Goal: Task Accomplishment & Management: Use online tool/utility

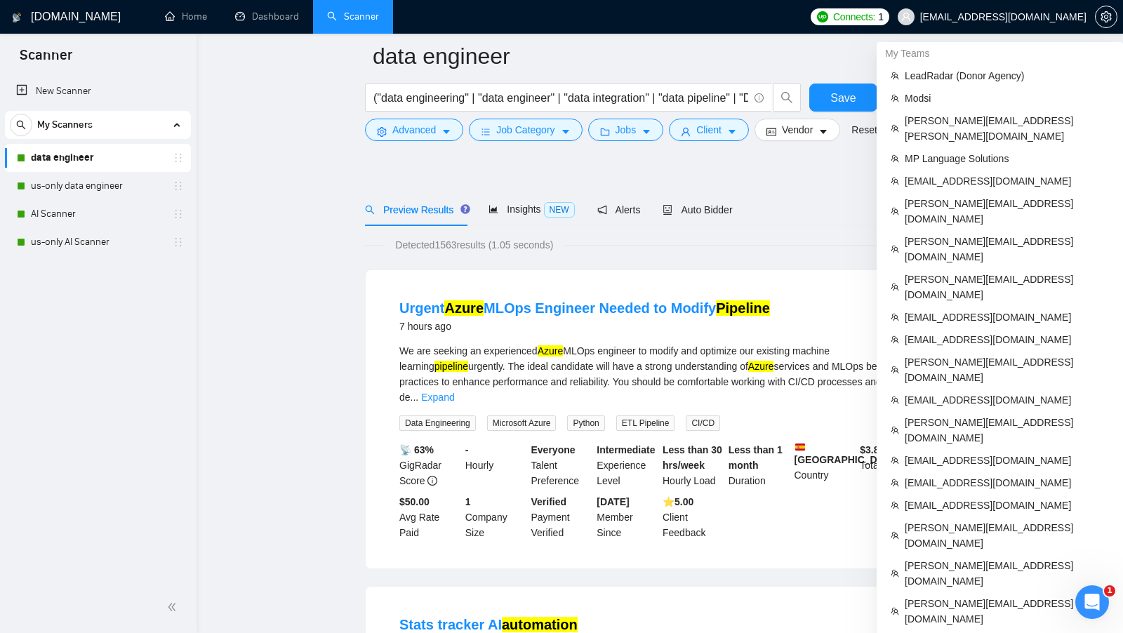
scroll to position [961, 0]
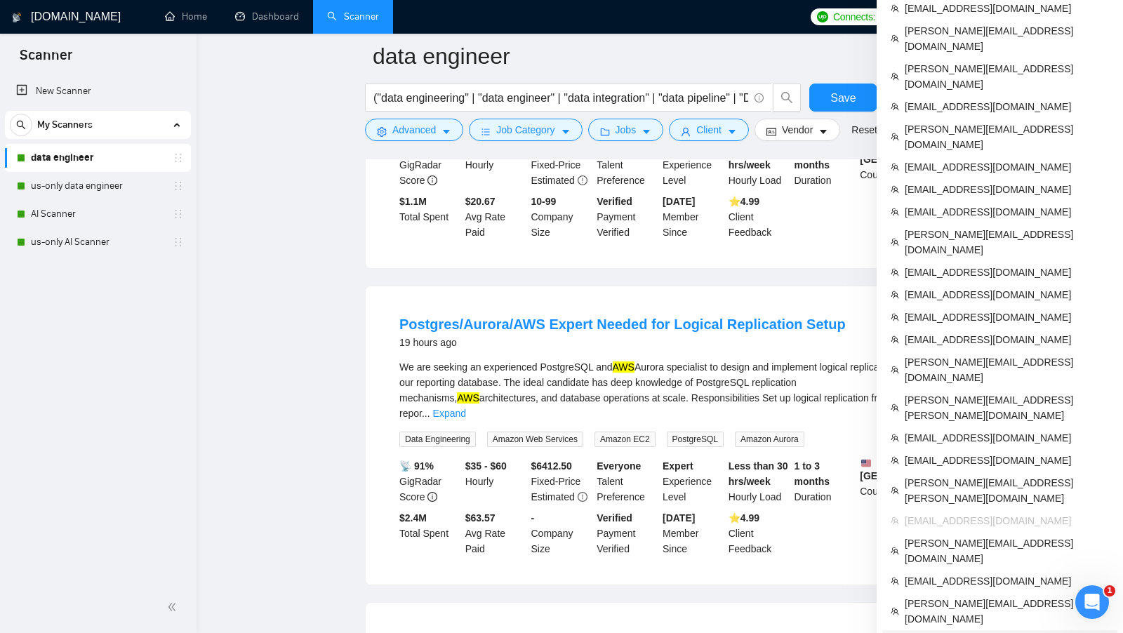
click at [999, 630] on li "[EMAIL_ADDRESS][DOMAIN_NAME]" at bounding box center [999, 641] width 235 height 22
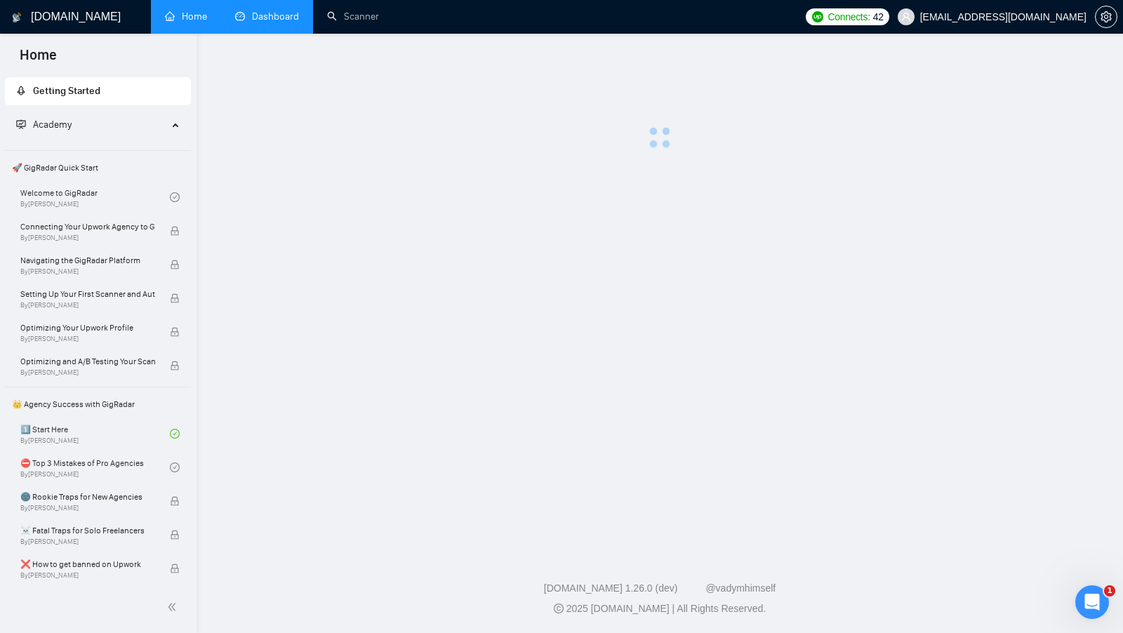
click at [282, 22] on link "Dashboard" at bounding box center [267, 17] width 64 height 12
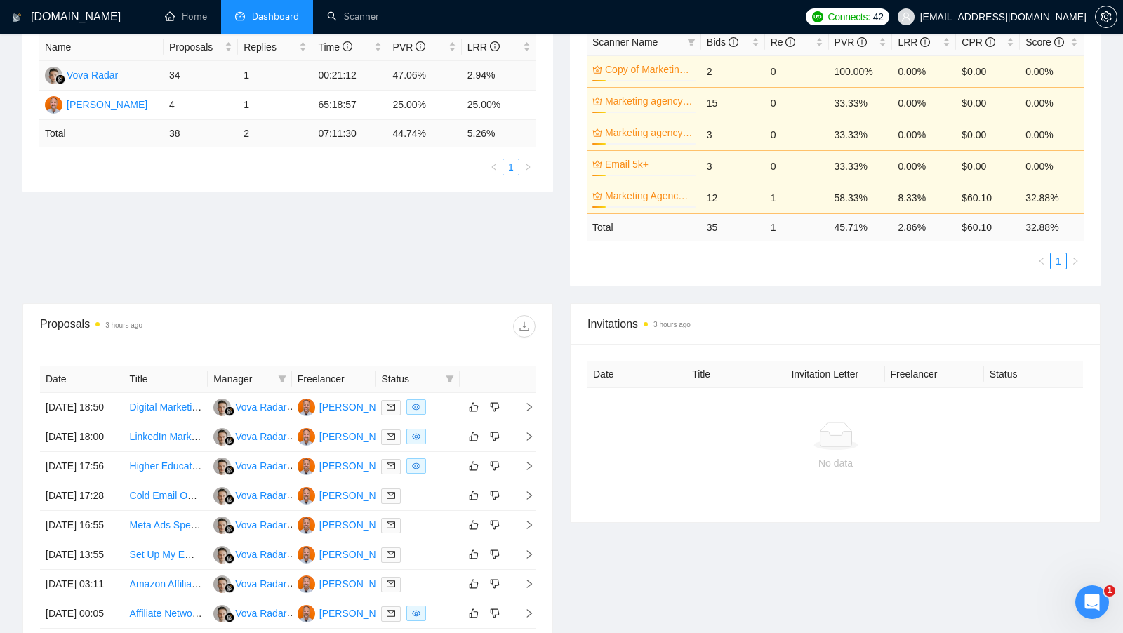
scroll to position [265, 0]
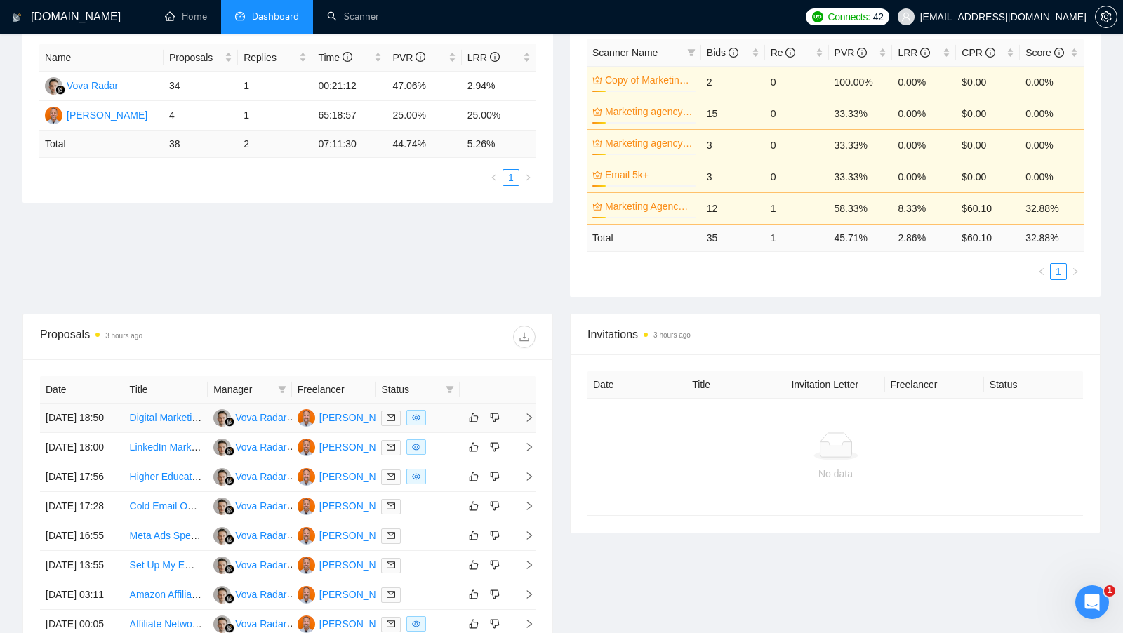
click at [437, 417] on div at bounding box center [417, 418] width 73 height 16
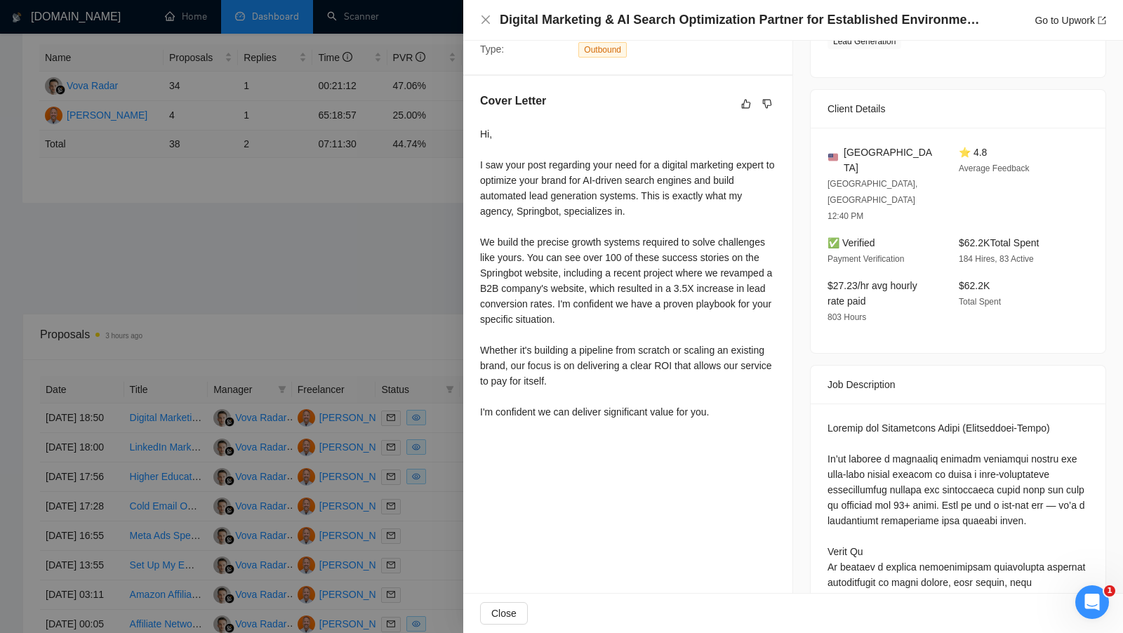
scroll to position [327, 0]
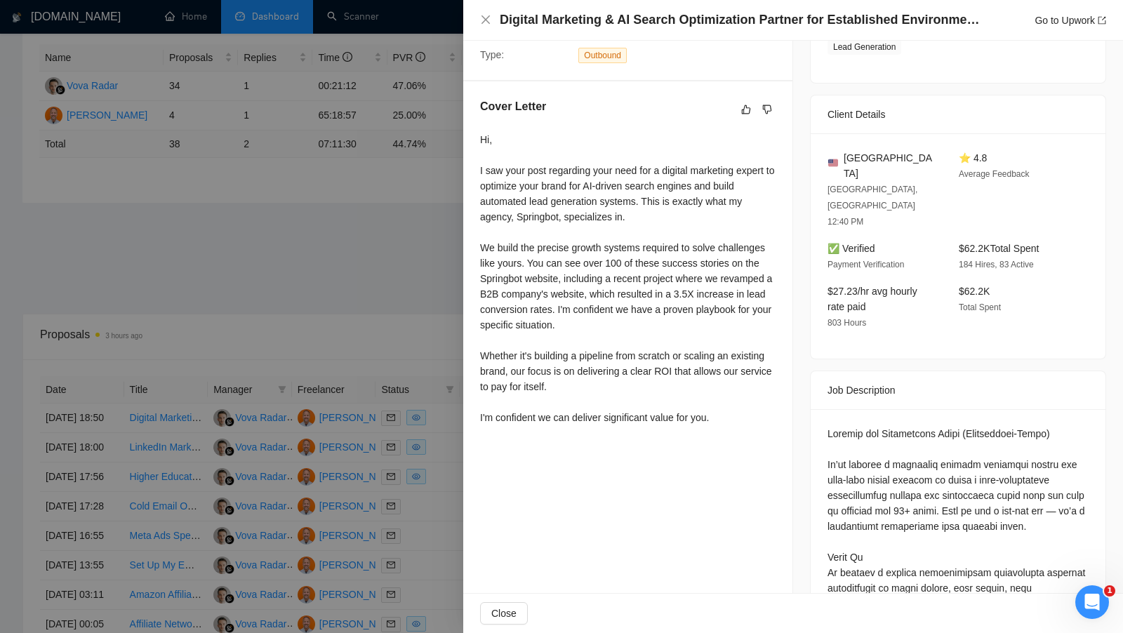
click at [434, 351] on div at bounding box center [561, 316] width 1123 height 633
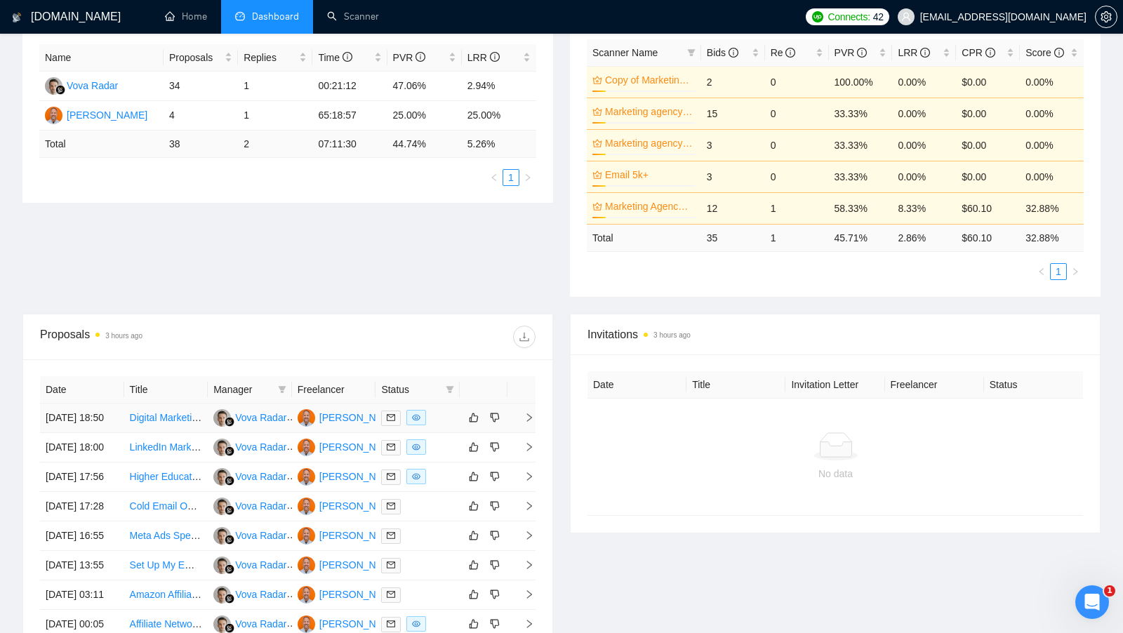
click at [348, 417] on div "[PERSON_NAME]" at bounding box center [359, 417] width 81 height 15
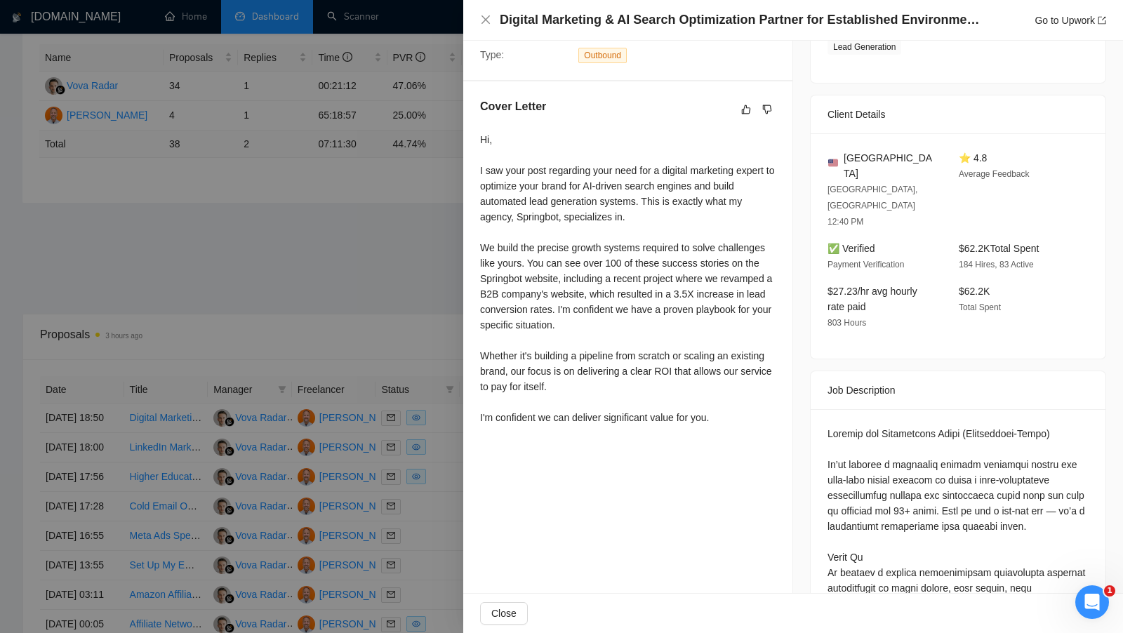
click at [277, 155] on div at bounding box center [561, 316] width 1123 height 633
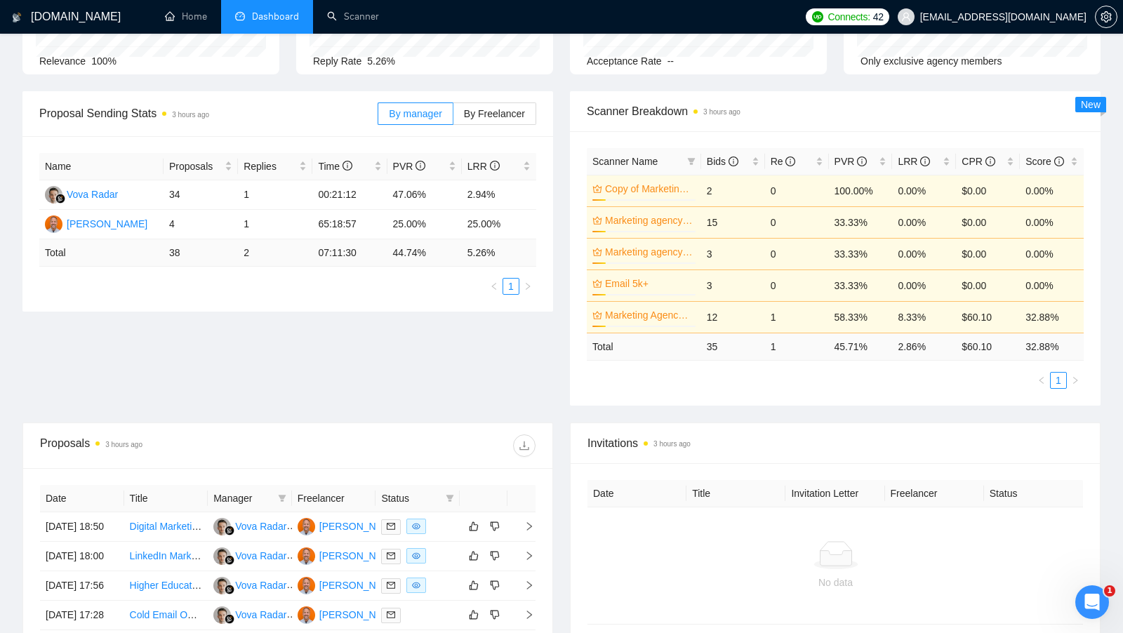
scroll to position [147, 0]
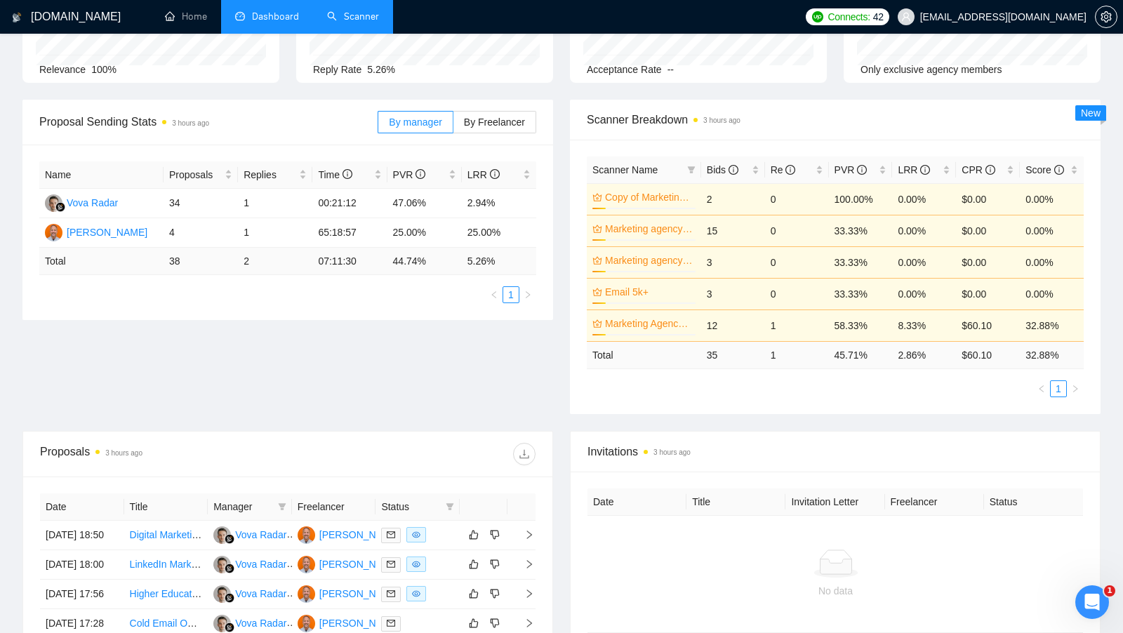
click at [327, 11] on link "Scanner" at bounding box center [353, 17] width 52 height 12
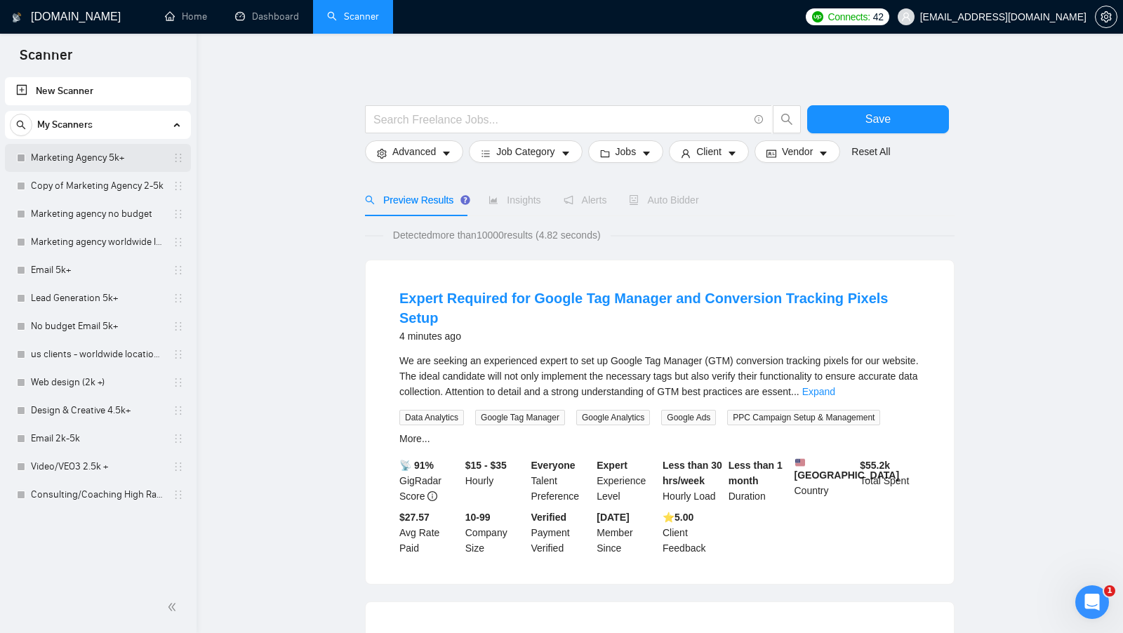
click at [112, 152] on link "Marketing Agency 5k+" at bounding box center [97, 158] width 133 height 28
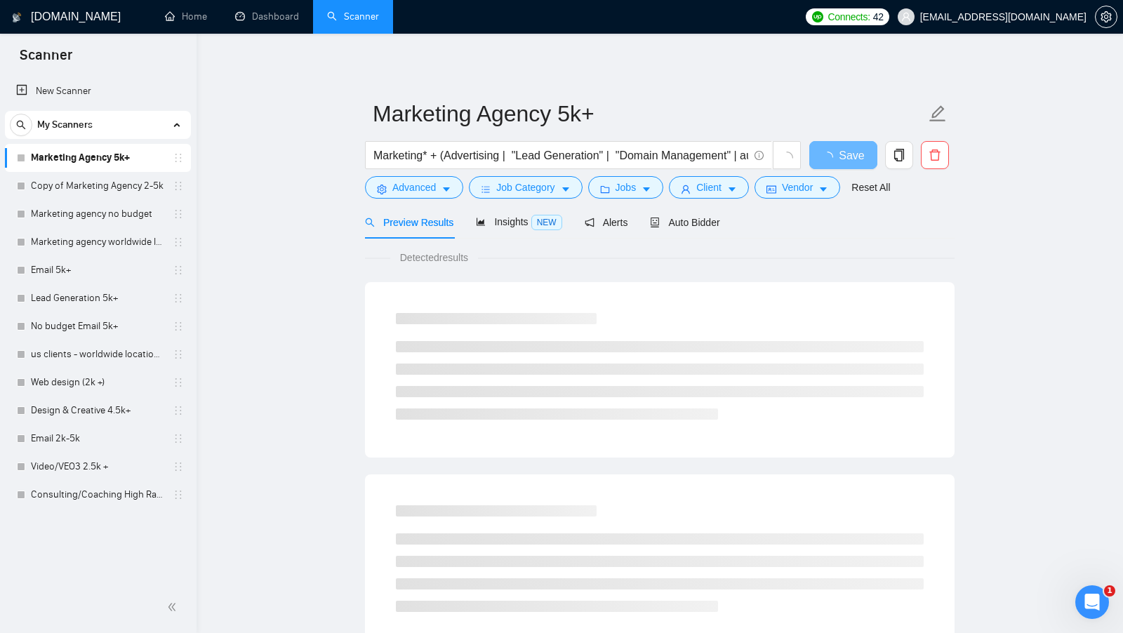
click at [803, 201] on form "Marketing Agency 5k+ Marketing* + (Advertising | "Lead Generation" | "Domain Ma…" at bounding box center [659, 148] width 589 height 114
click at [807, 195] on button "Vendor" at bounding box center [797, 187] width 86 height 22
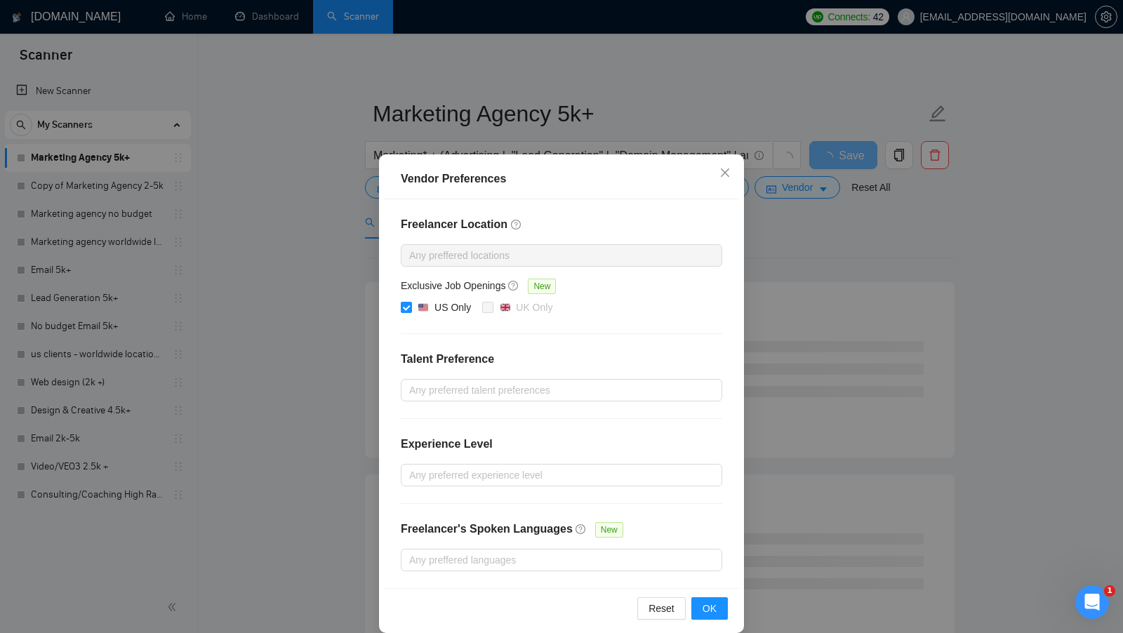
click at [802, 213] on div "Vendor Preferences Freelancer Location Any preffered locations Exclusive Job Op…" at bounding box center [561, 316] width 1123 height 633
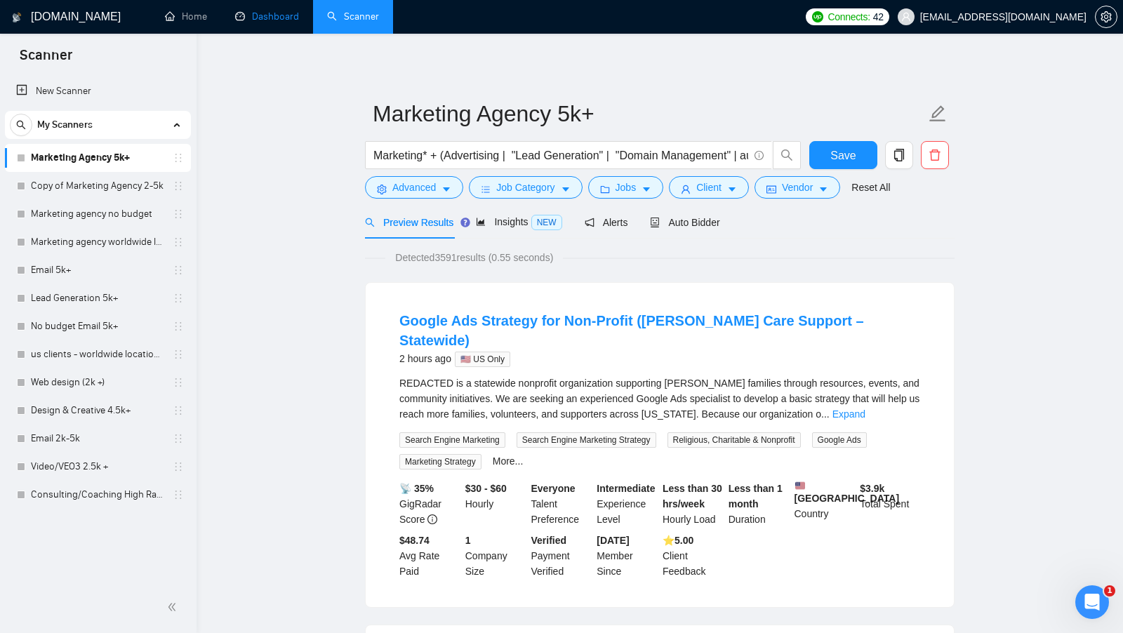
click at [256, 22] on link "Dashboard" at bounding box center [267, 17] width 64 height 12
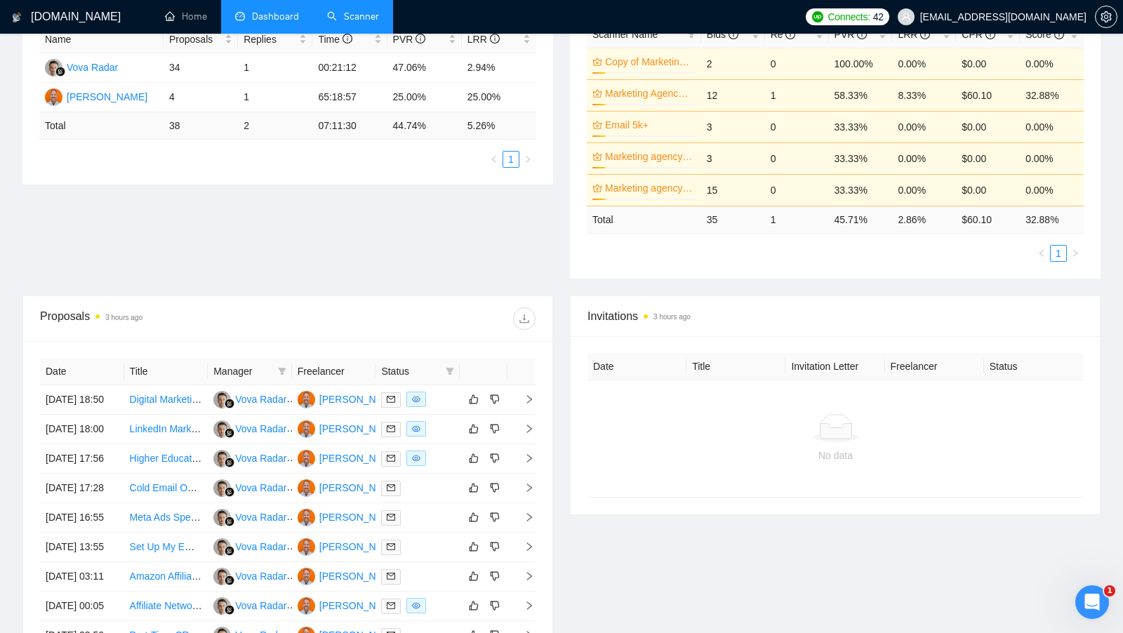
scroll to position [312, 0]
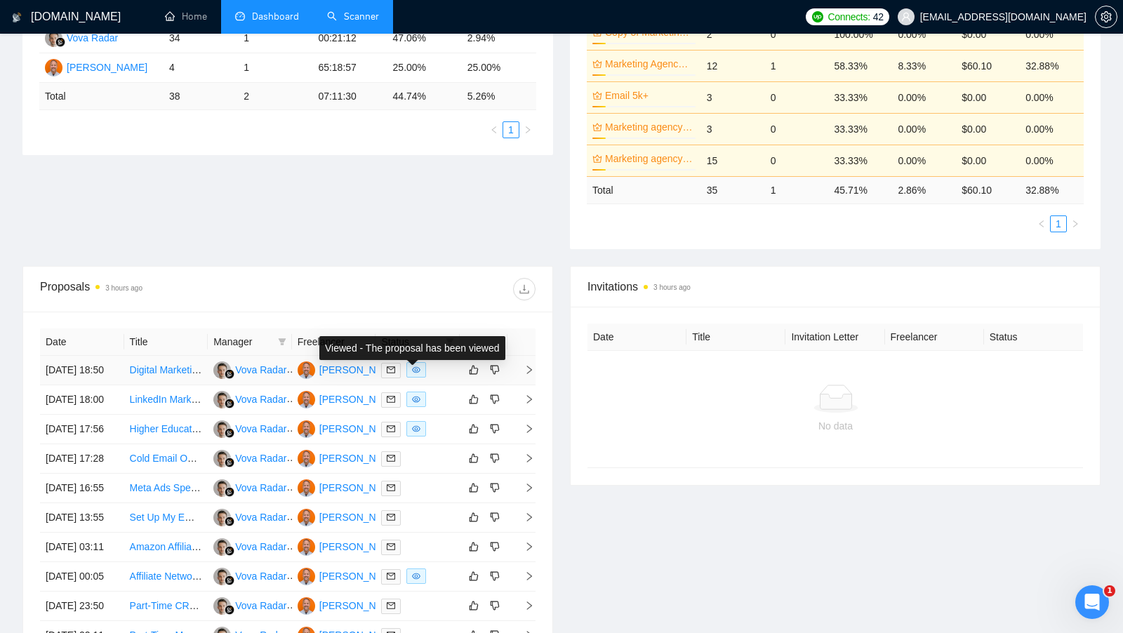
click at [427, 369] on div at bounding box center [417, 370] width 73 height 16
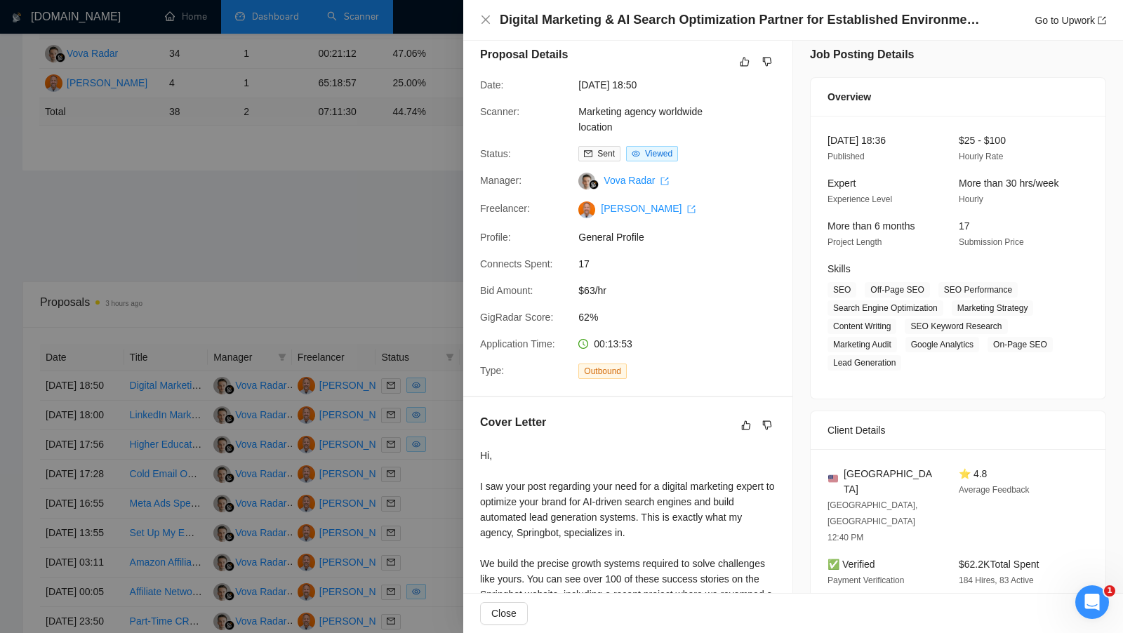
scroll to position [0, 0]
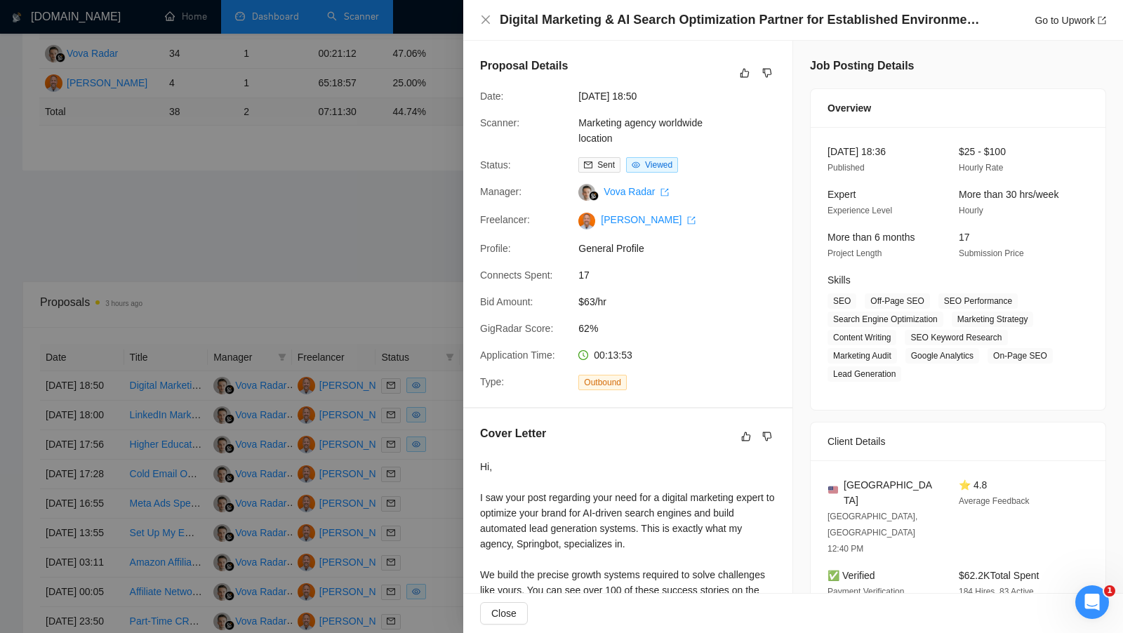
click at [411, 163] on div at bounding box center [561, 316] width 1123 height 633
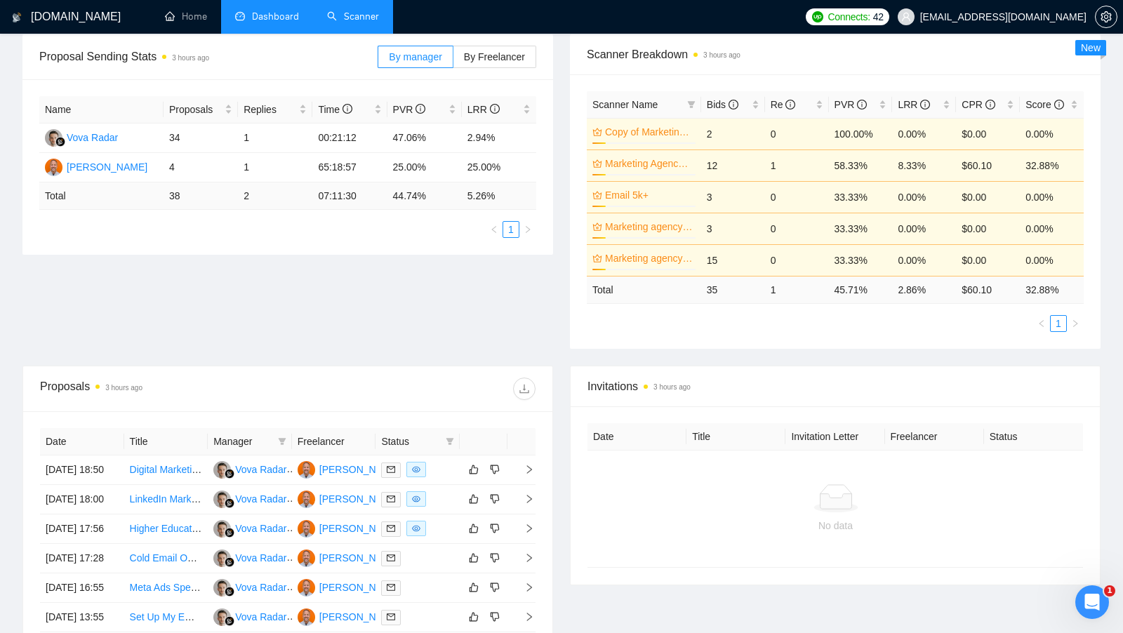
scroll to position [195, 0]
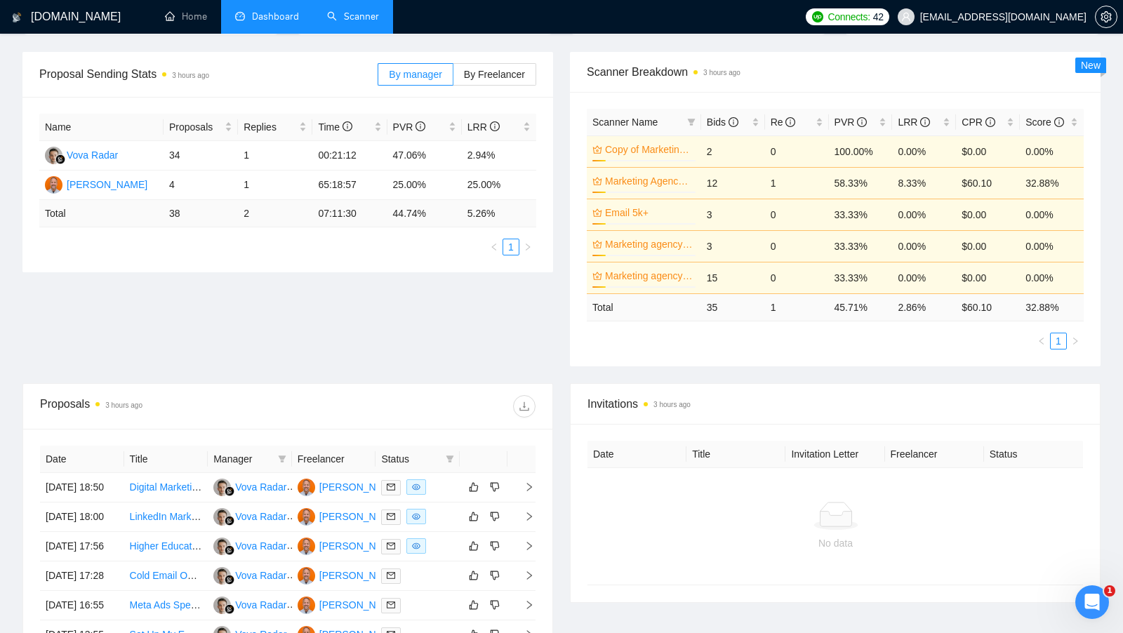
click at [337, 17] on link "Scanner" at bounding box center [353, 17] width 52 height 12
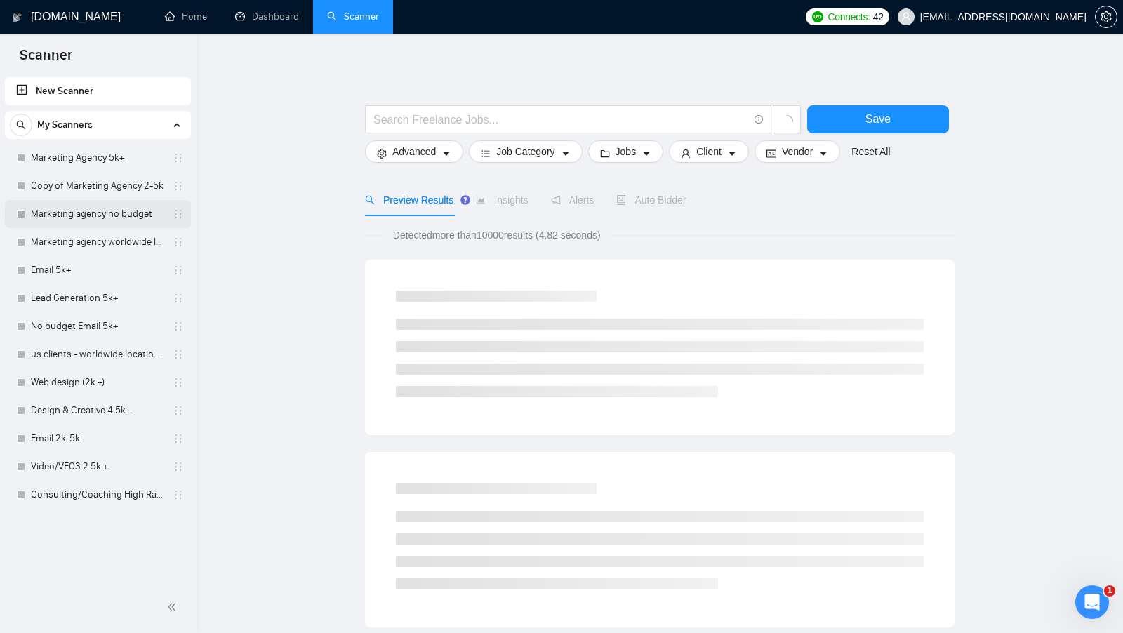
click at [106, 208] on link "Marketing agency no budget" at bounding box center [97, 214] width 133 height 28
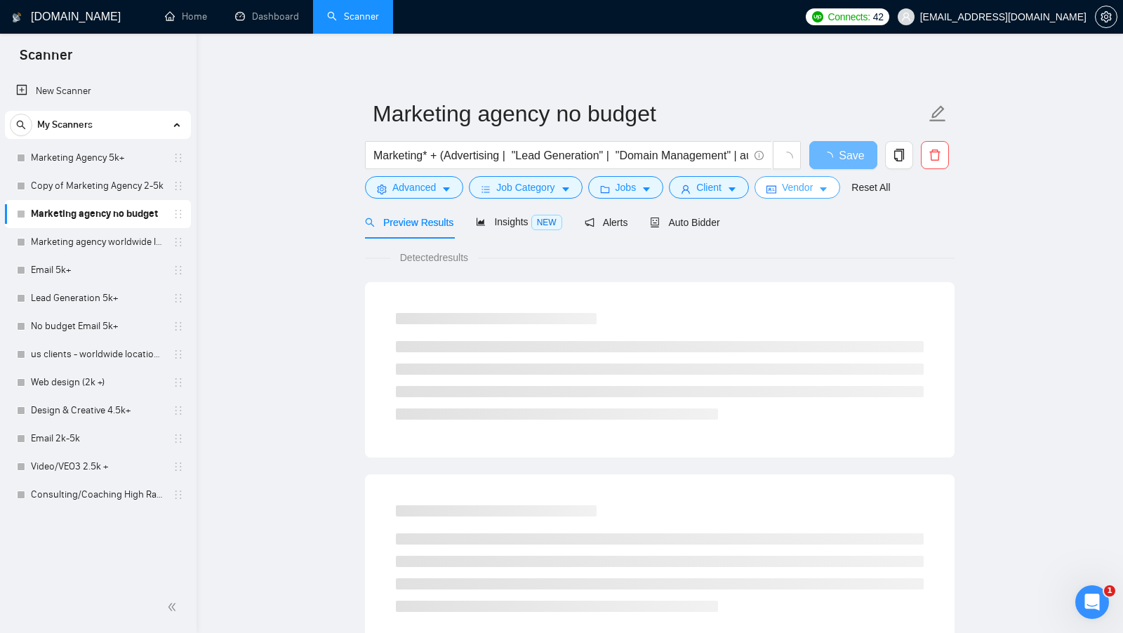
click at [794, 193] on span "Vendor" at bounding box center [797, 187] width 31 height 15
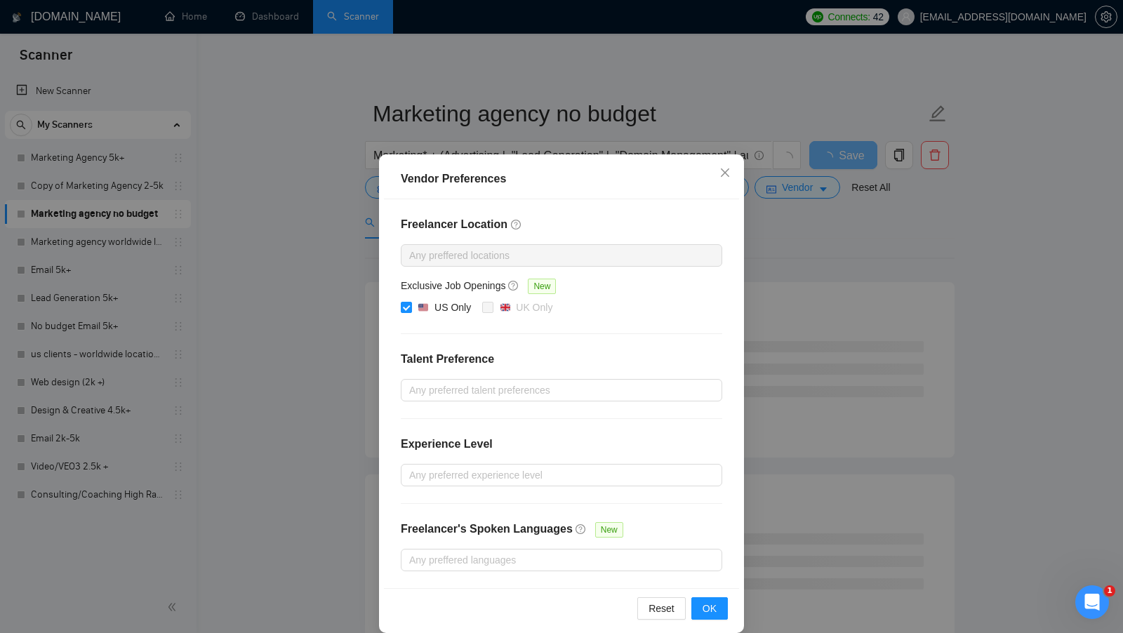
click at [791, 220] on div "Vendor Preferences Freelancer Location Any preffered locations Exclusive Job Op…" at bounding box center [561, 316] width 1123 height 633
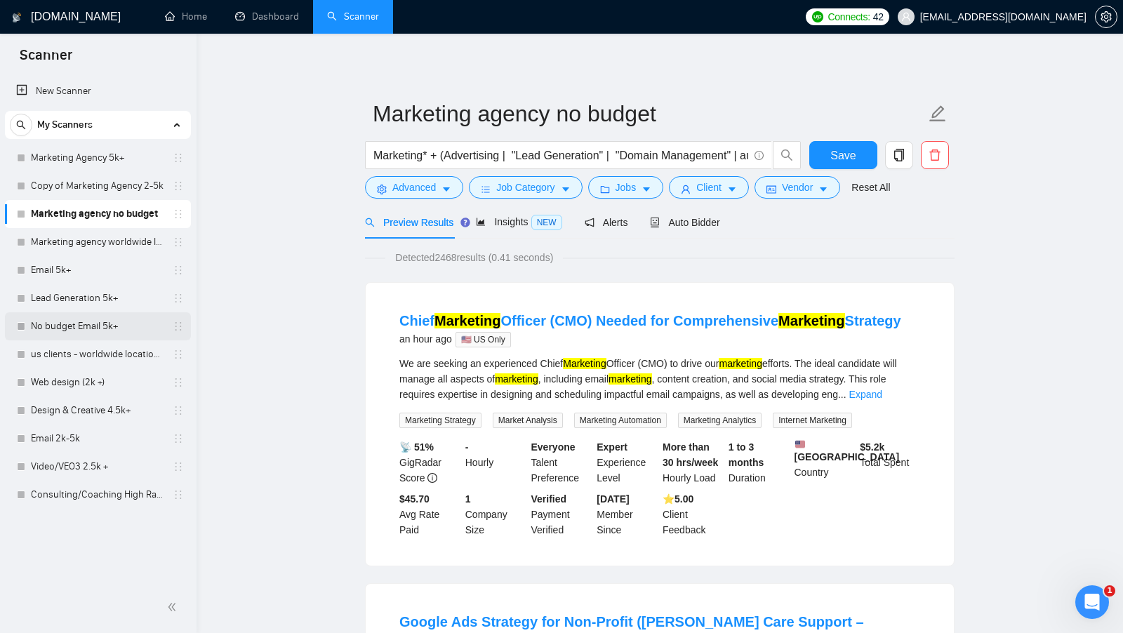
click at [115, 315] on link "No budget Email 5k+" at bounding box center [97, 326] width 133 height 28
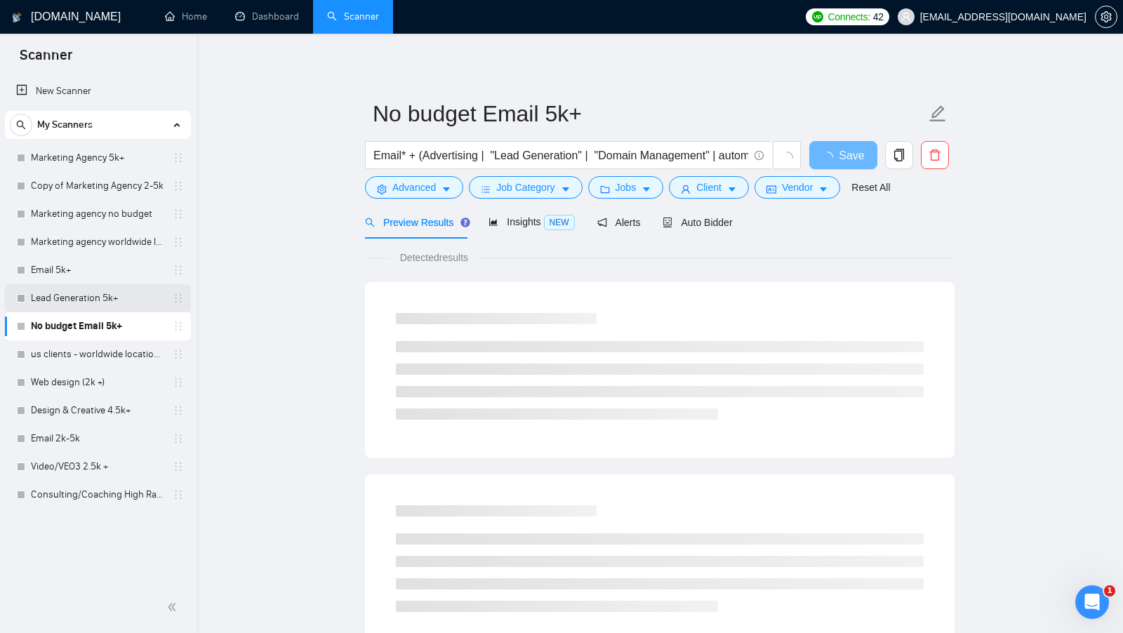
click at [111, 308] on link "Lead Generation 5k+" at bounding box center [97, 298] width 133 height 28
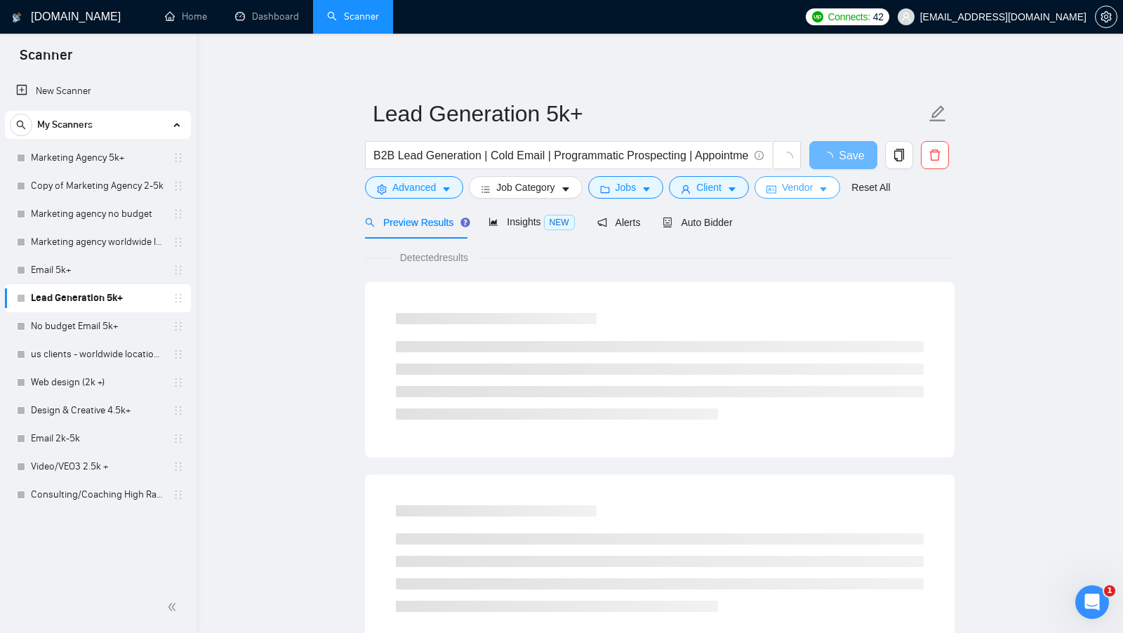
click at [810, 189] on span "Vendor" at bounding box center [797, 187] width 31 height 15
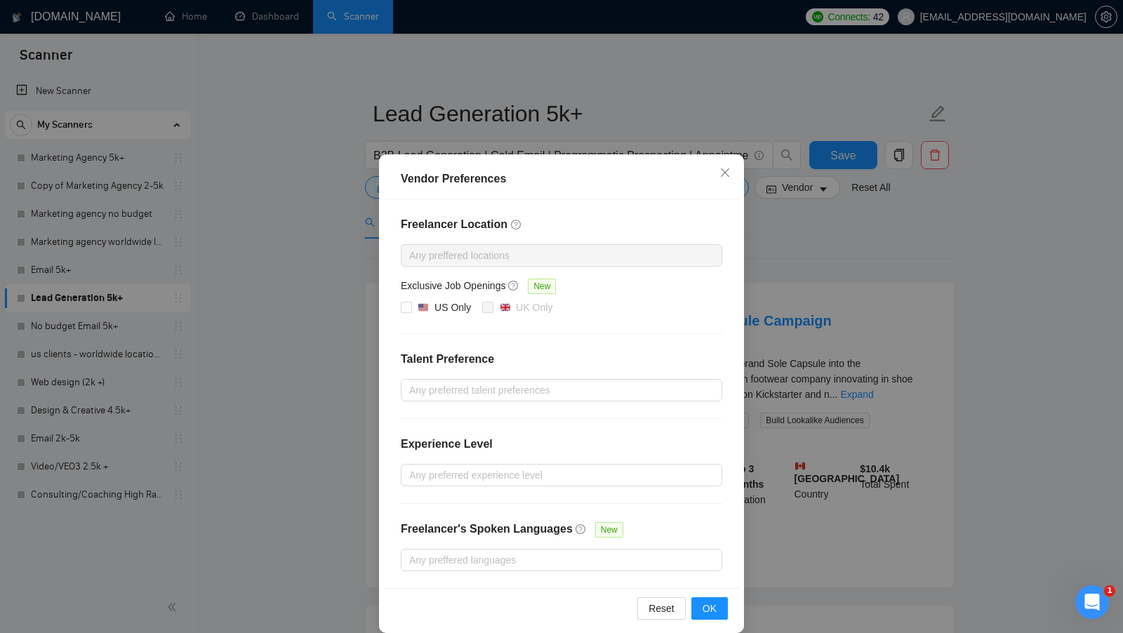
click at [813, 231] on div "Vendor Preferences Freelancer Location Any preffered locations Exclusive Job Op…" at bounding box center [561, 316] width 1123 height 633
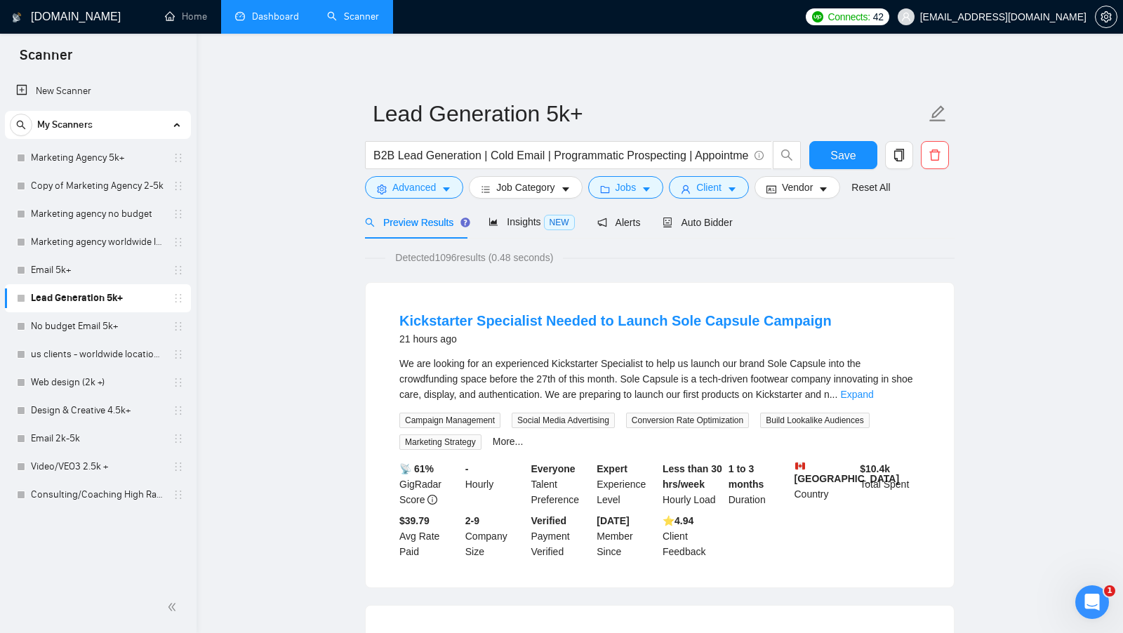
click at [278, 33] on li "Dashboard" at bounding box center [267, 17] width 92 height 34
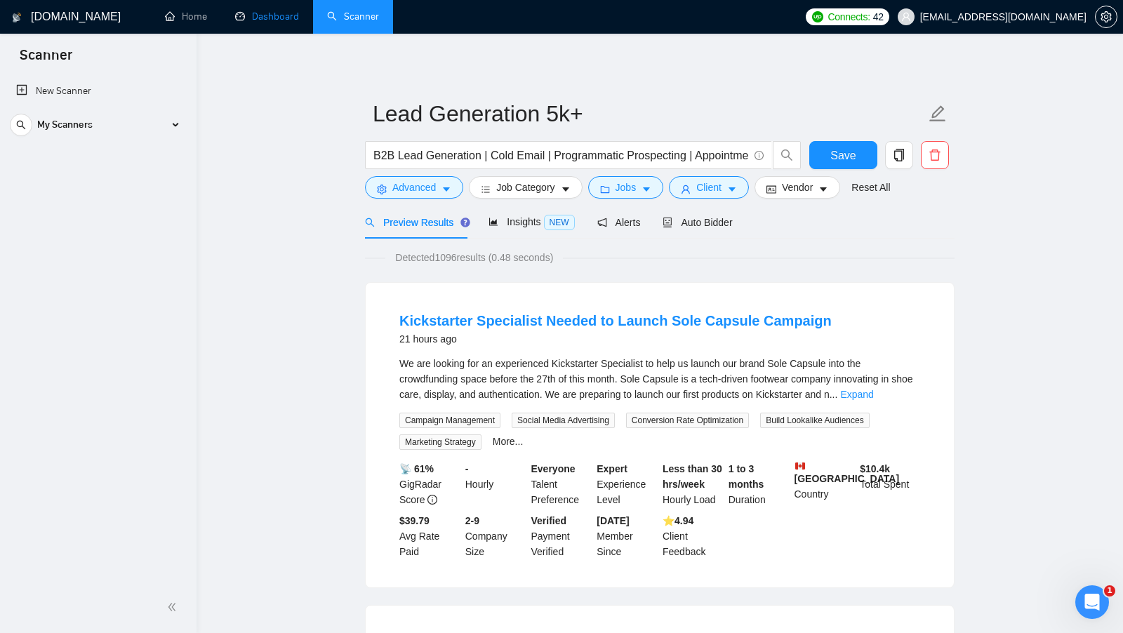
click at [274, 22] on link "Dashboard" at bounding box center [267, 17] width 64 height 12
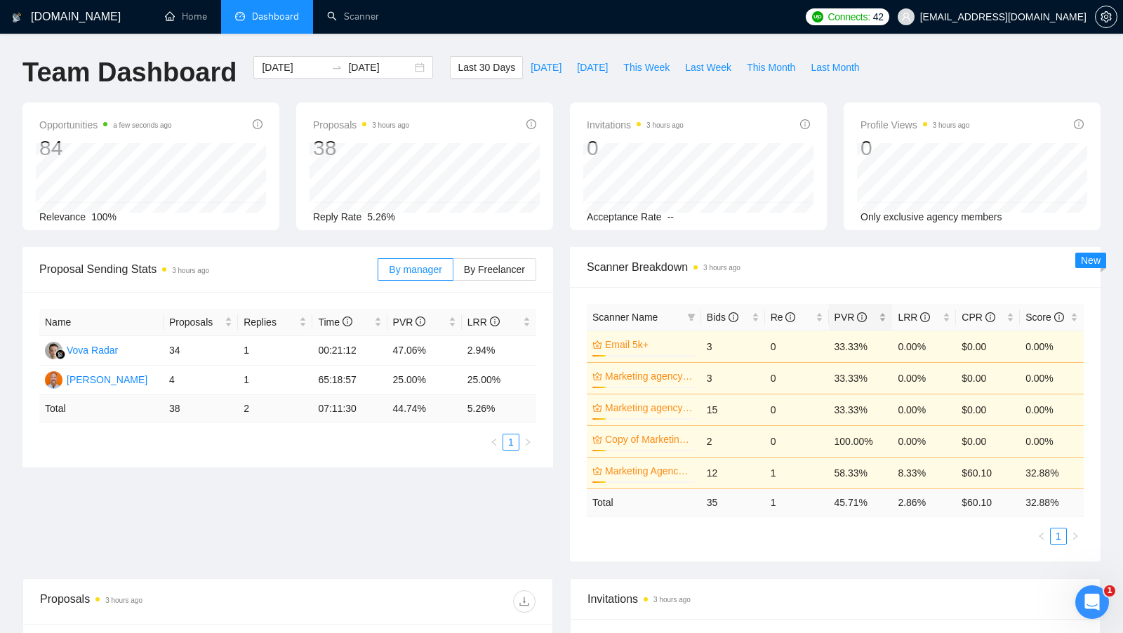
click at [881, 314] on div "PVR" at bounding box center [860, 316] width 53 height 15
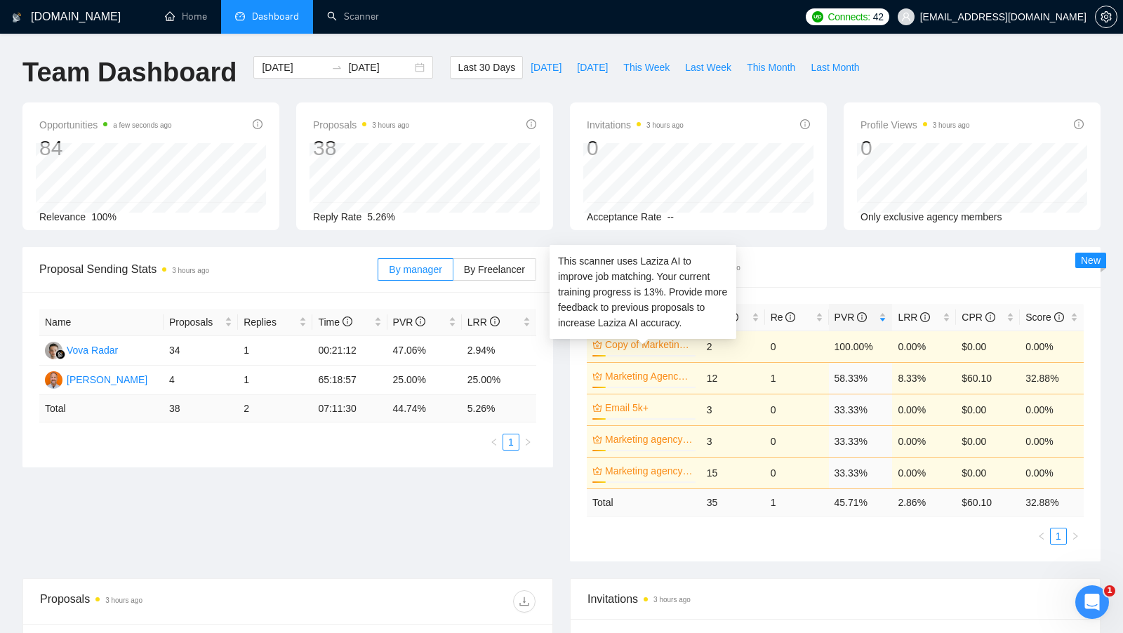
click at [655, 343] on link "Copy of Marketing Agency 2-5k" at bounding box center [649, 344] width 88 height 15
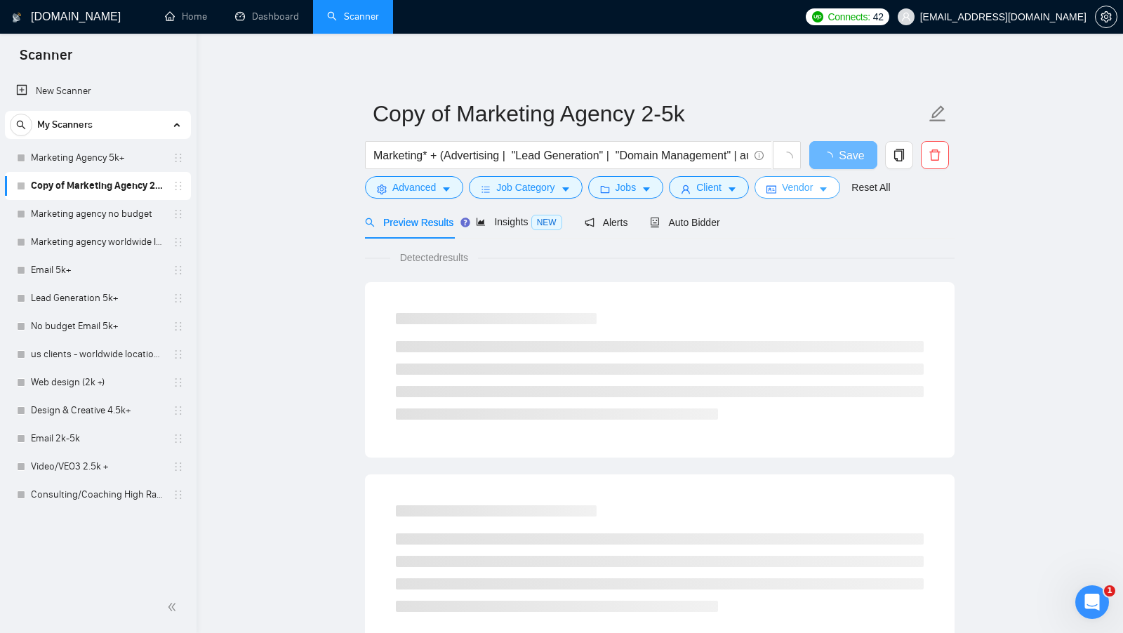
click at [817, 192] on button "Vendor" at bounding box center [797, 187] width 86 height 22
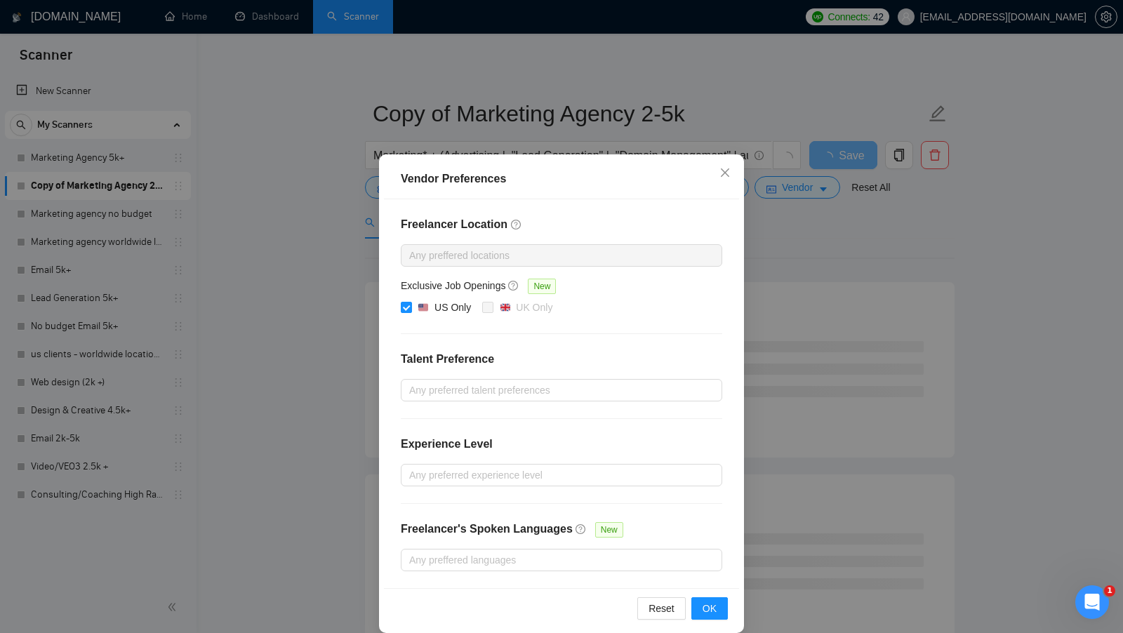
click at [830, 232] on div "Vendor Preferences Freelancer Location Any preffered locations Exclusive Job Op…" at bounding box center [561, 316] width 1123 height 633
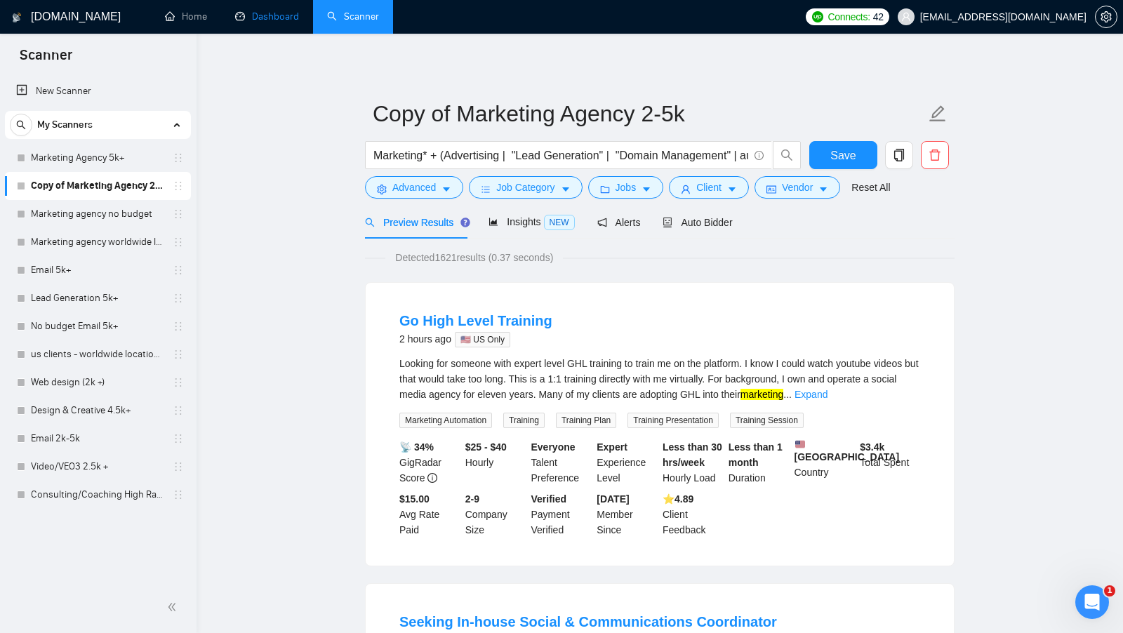
click at [274, 15] on link "Dashboard" at bounding box center [267, 17] width 64 height 12
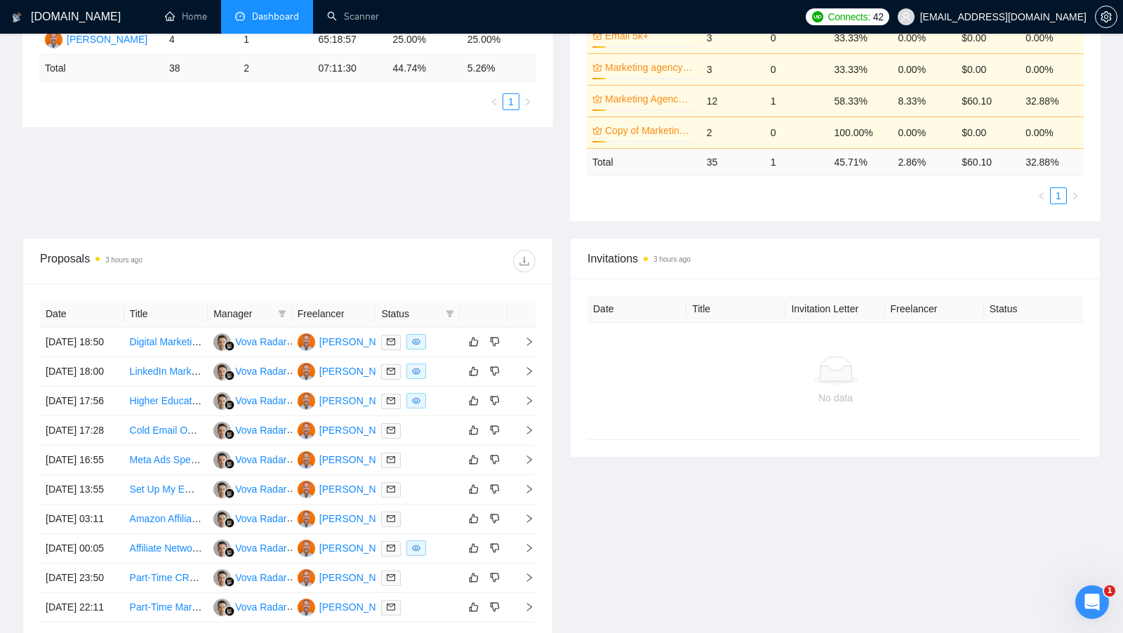
scroll to position [342, 0]
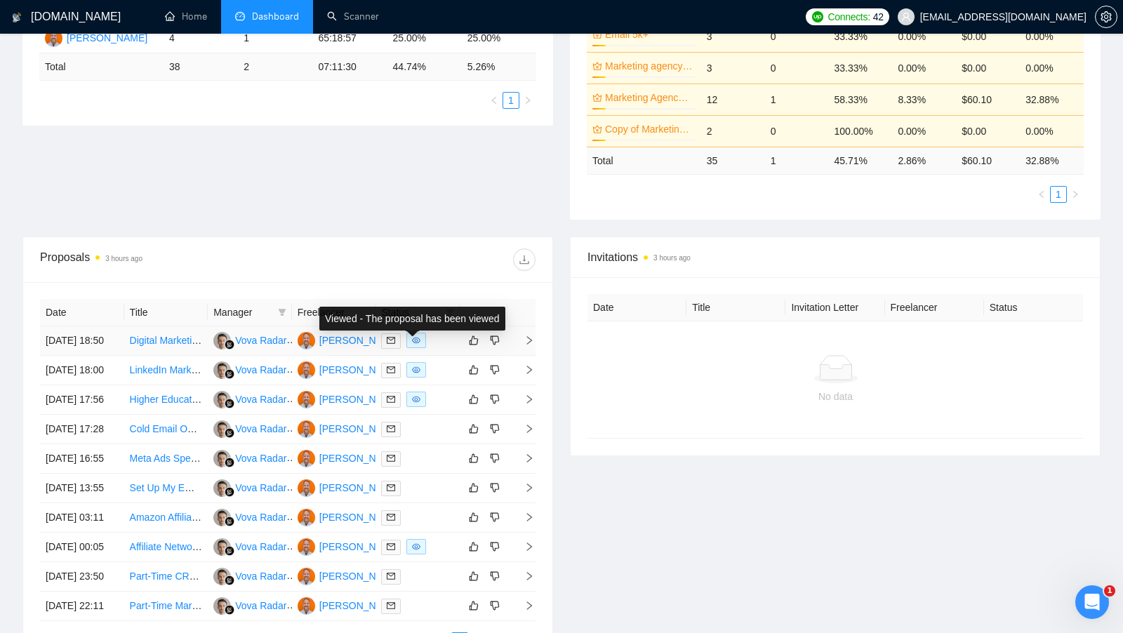
click at [432, 348] on div at bounding box center [417, 341] width 73 height 16
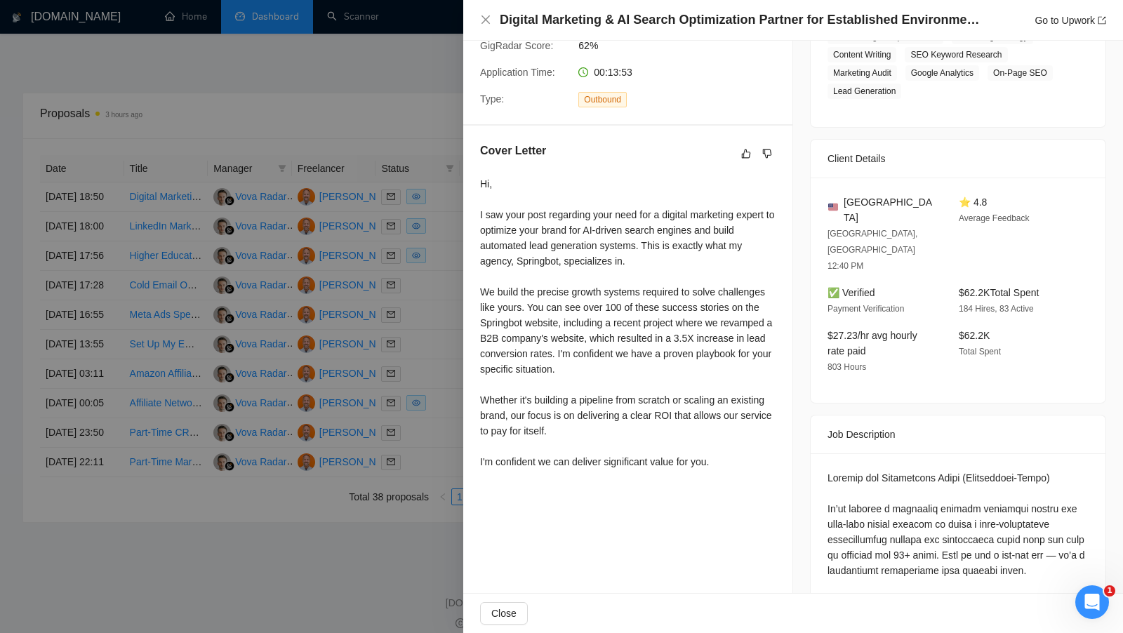
scroll to position [297, 0]
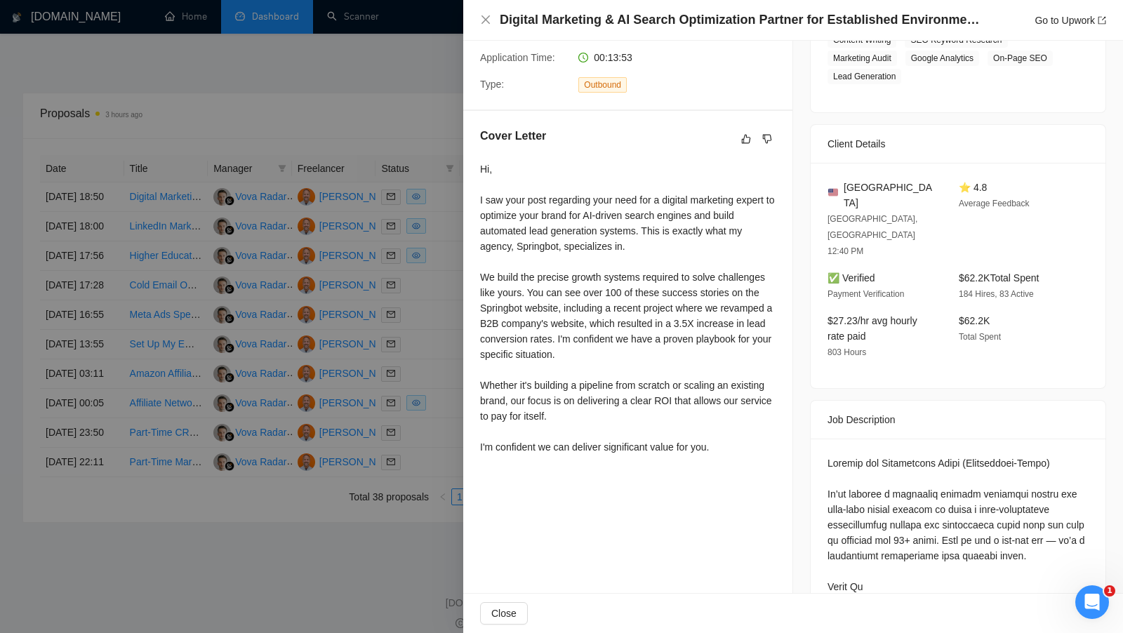
click at [430, 410] on div at bounding box center [561, 316] width 1123 height 633
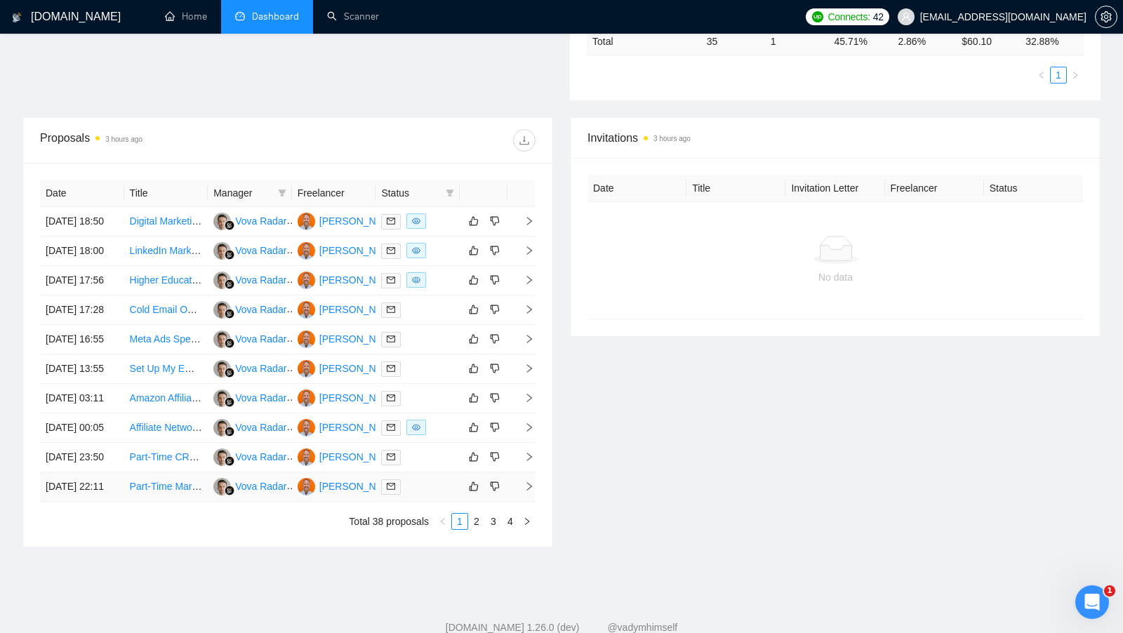
scroll to position [354, 0]
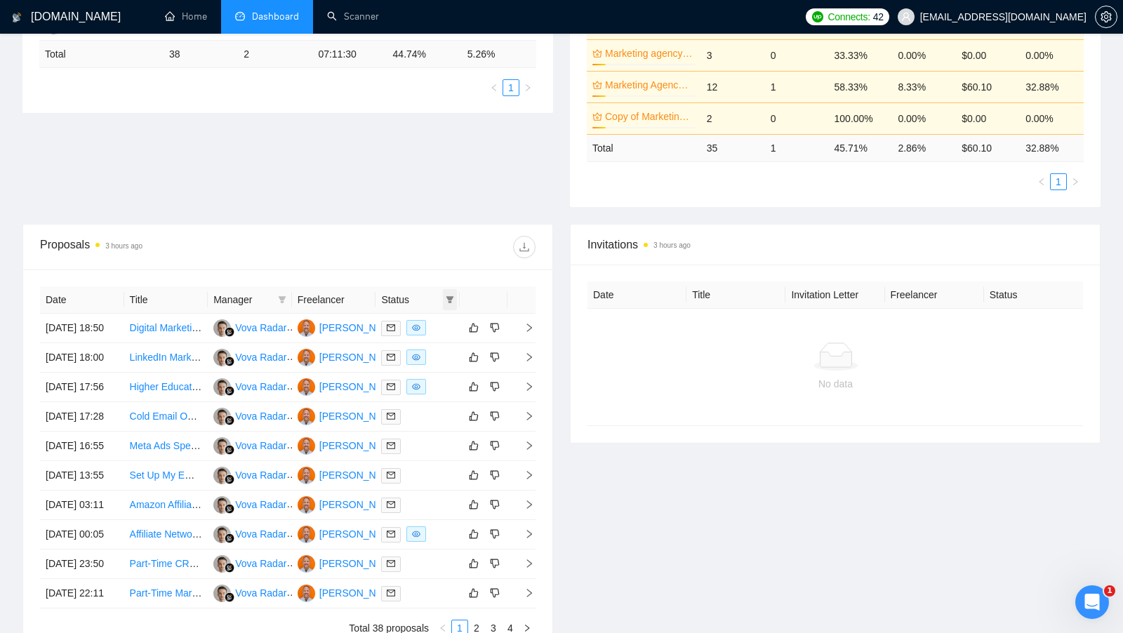
click at [450, 290] on span at bounding box center [450, 299] width 14 height 21
click at [394, 327] on span "Chat" at bounding box center [413, 321] width 67 height 15
checkbox input "true"
click at [445, 241] on div at bounding box center [412, 247] width 248 height 22
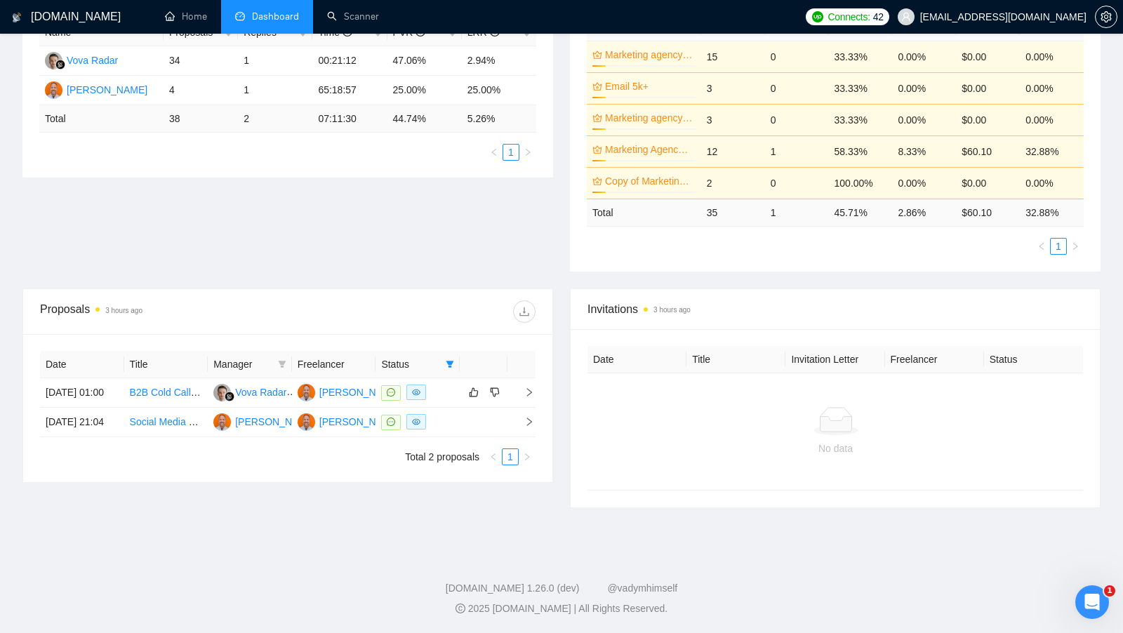
scroll to position [286, 0]
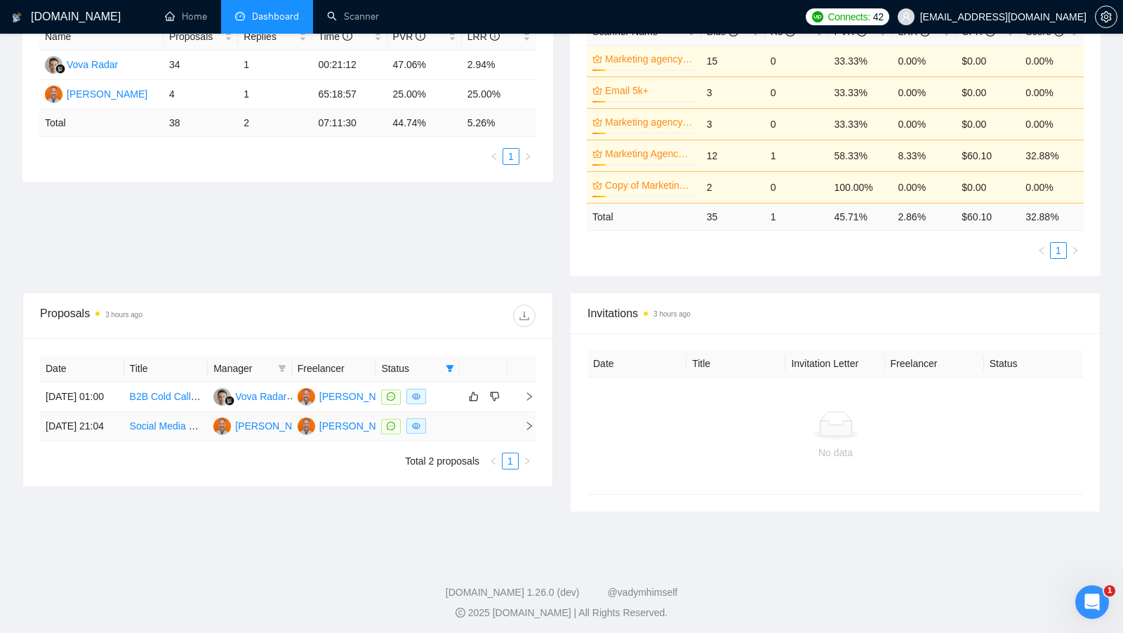
click at [462, 434] on td at bounding box center [484, 426] width 48 height 29
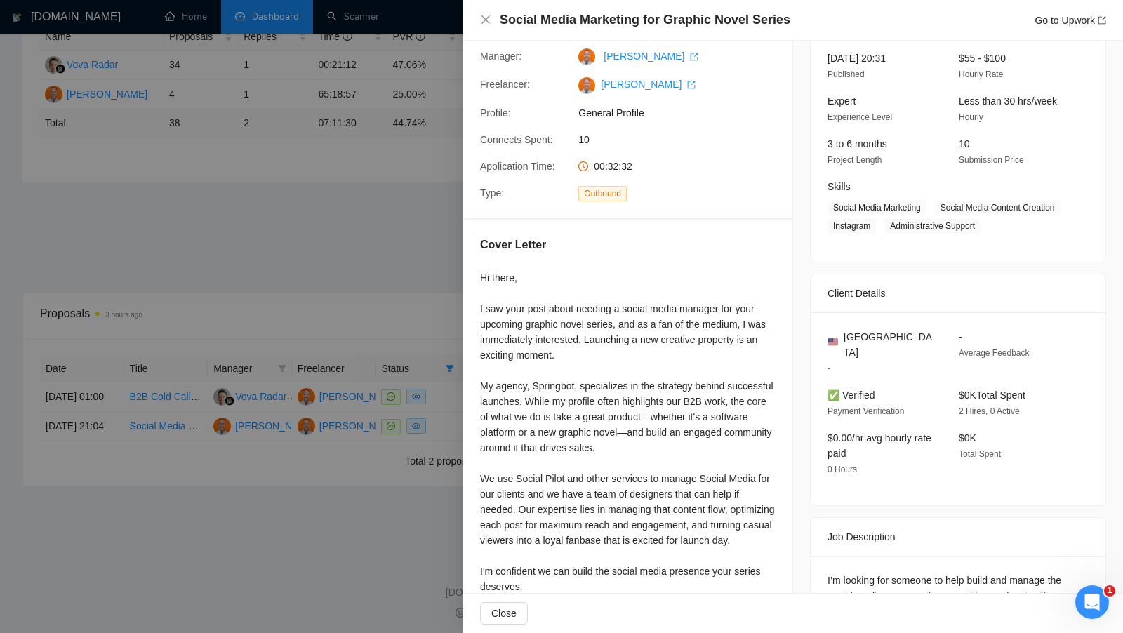
scroll to position [0, 0]
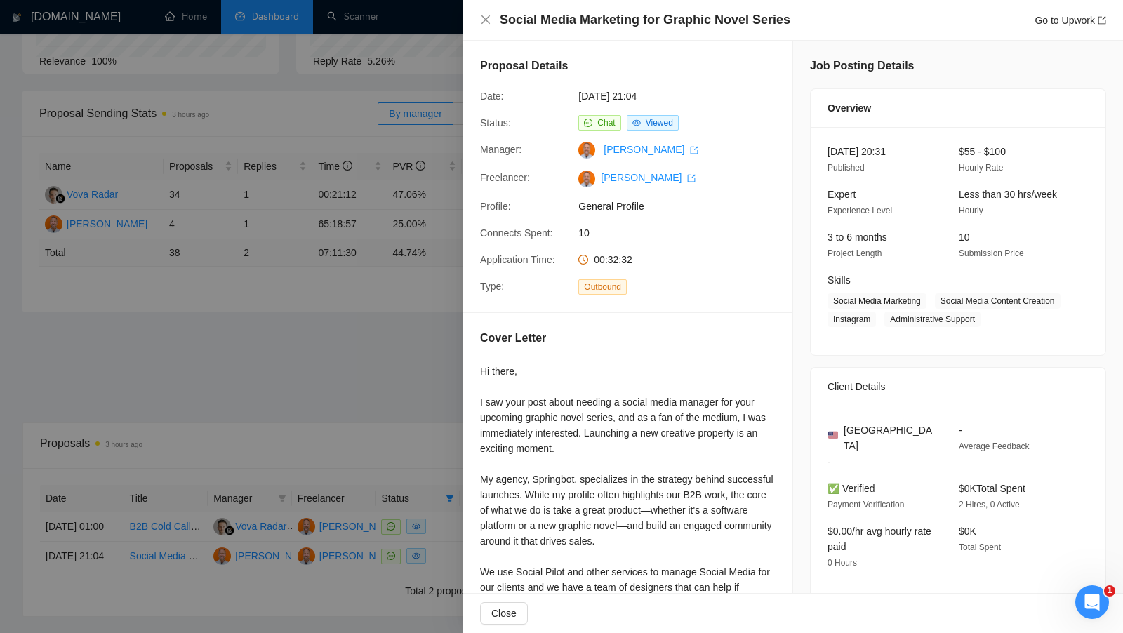
click at [377, 329] on div at bounding box center [561, 316] width 1123 height 633
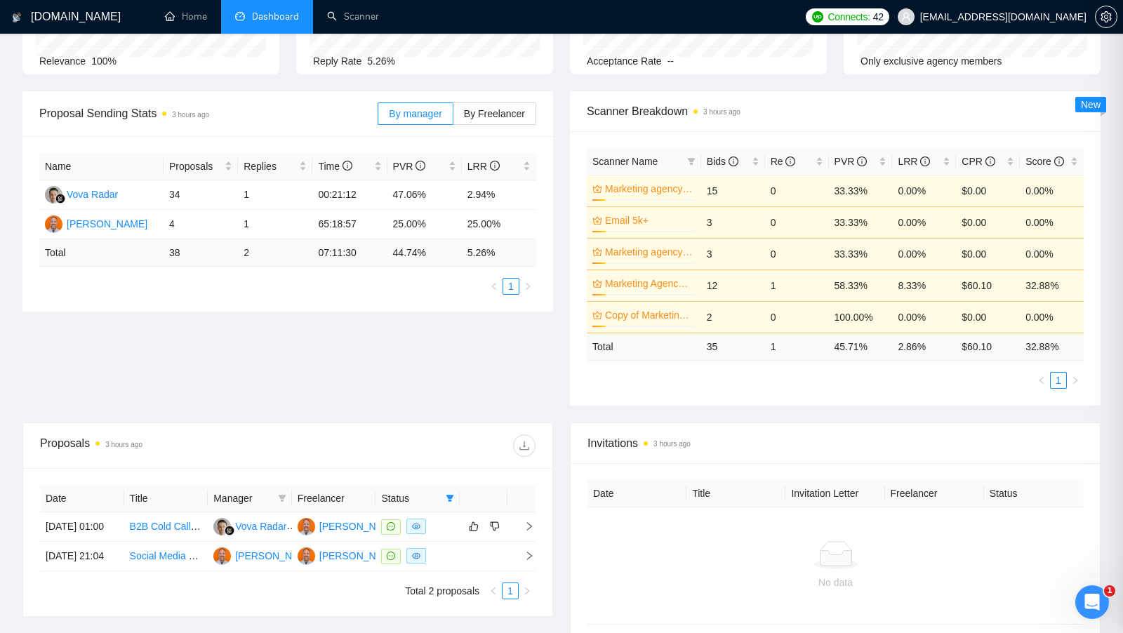
scroll to position [286, 0]
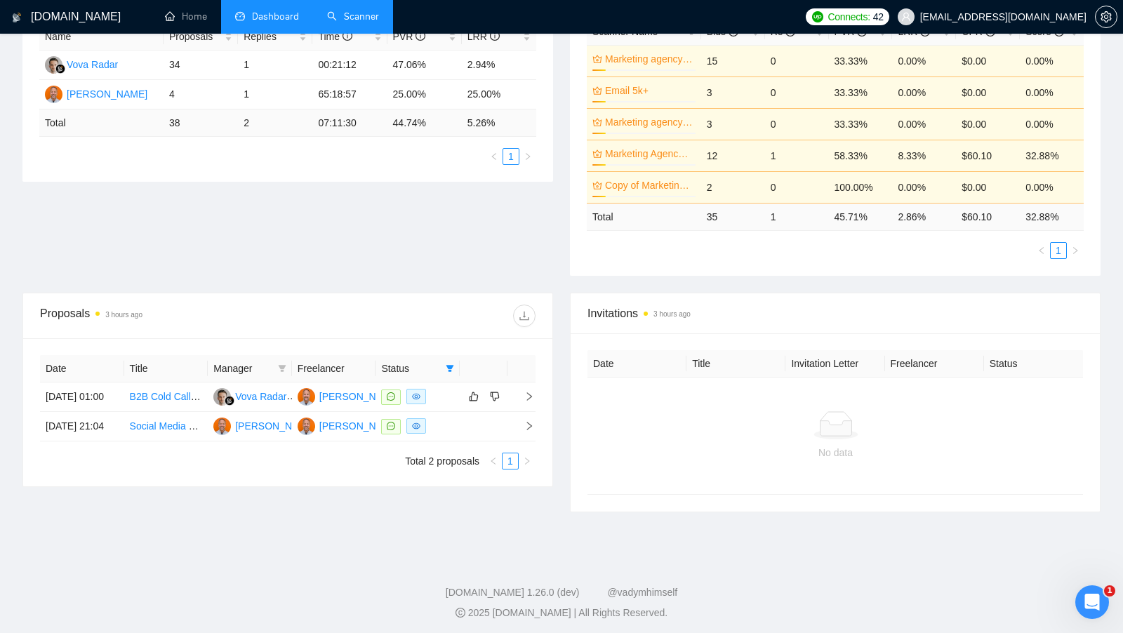
click at [343, 11] on link "Scanner" at bounding box center [353, 17] width 52 height 12
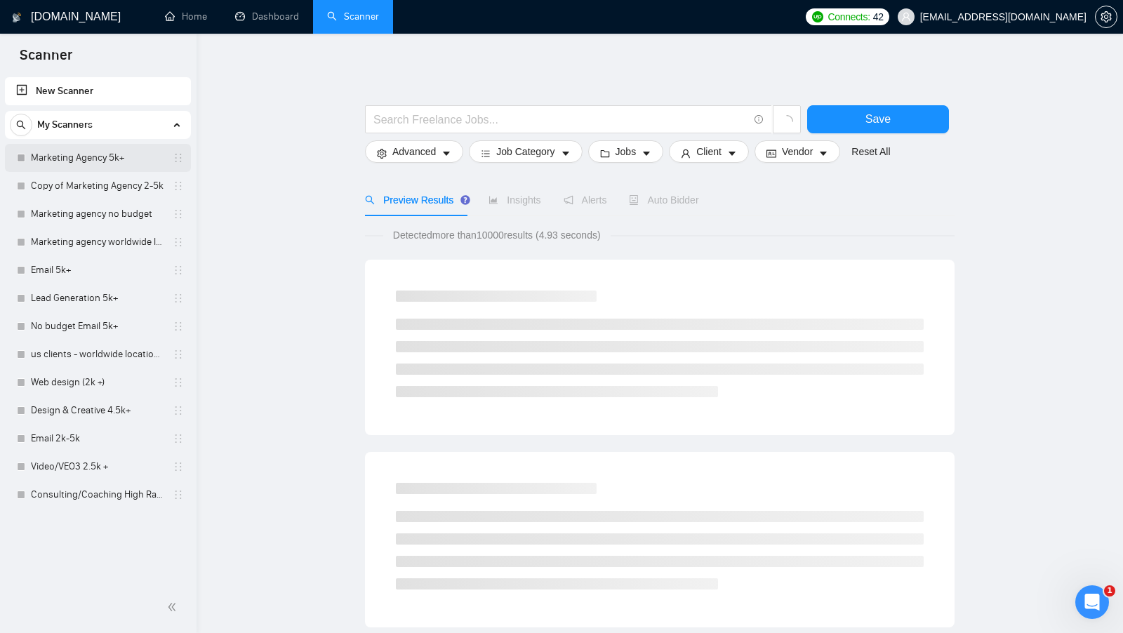
click at [135, 161] on link "Marketing Agency 5k+" at bounding box center [97, 158] width 133 height 28
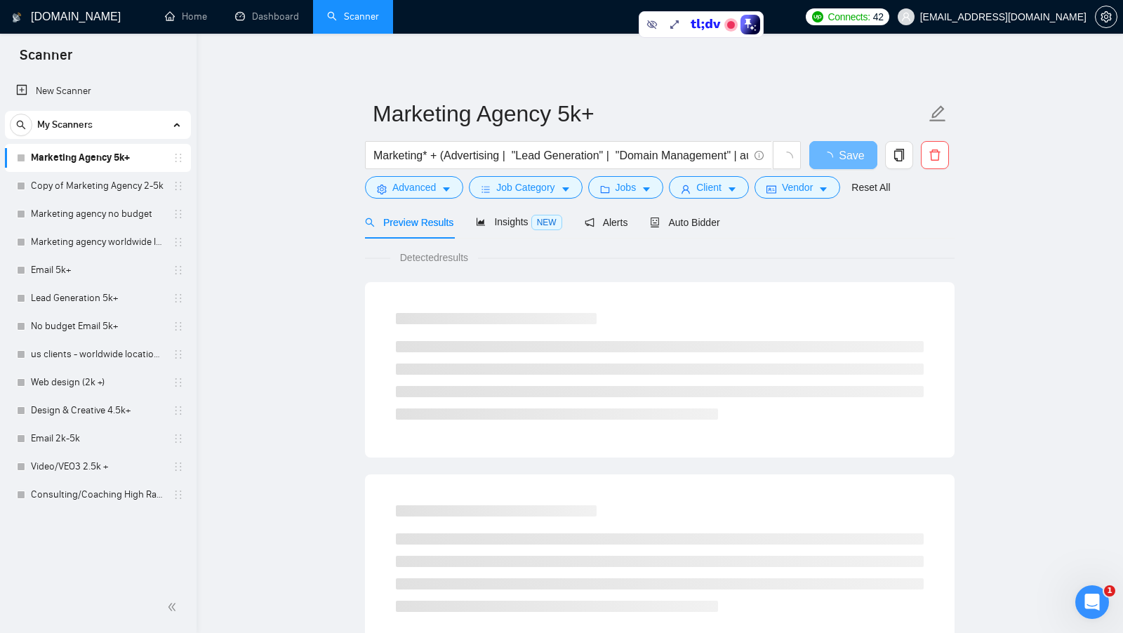
click at [713, 233] on div "Auto Bidder" at bounding box center [684, 222] width 69 height 33
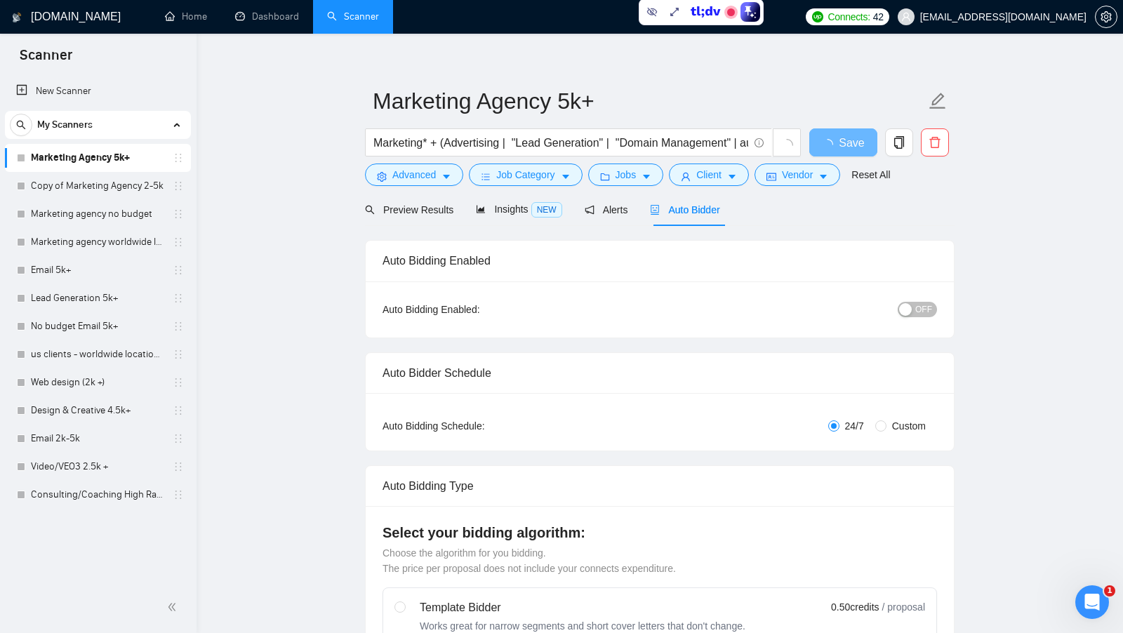
radio input "false"
radio input "true"
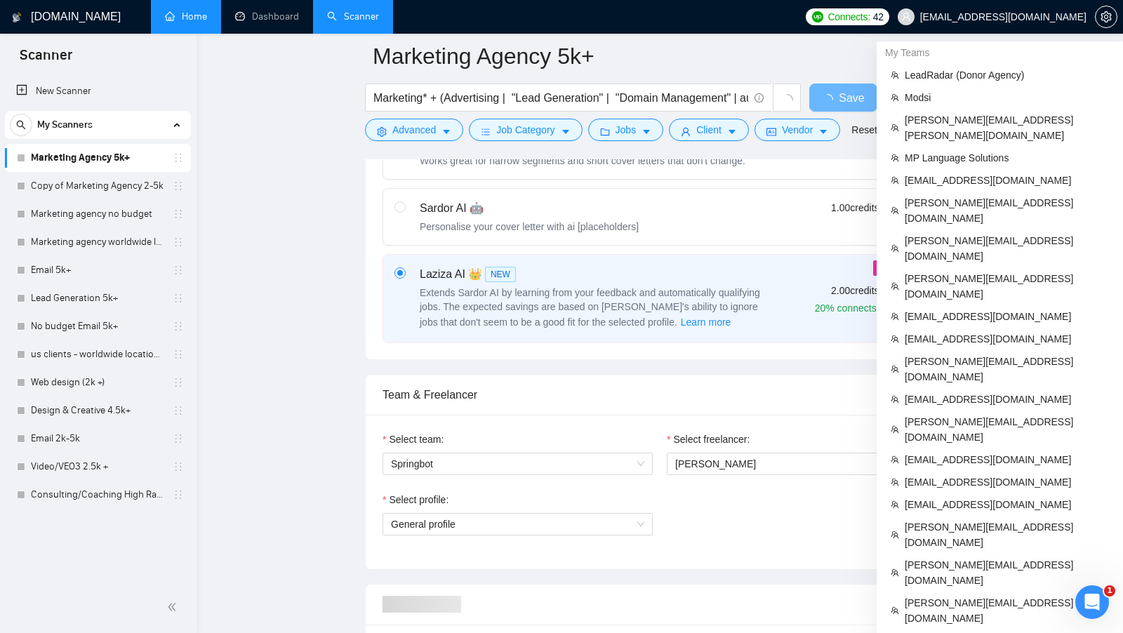
scroll to position [667, 0]
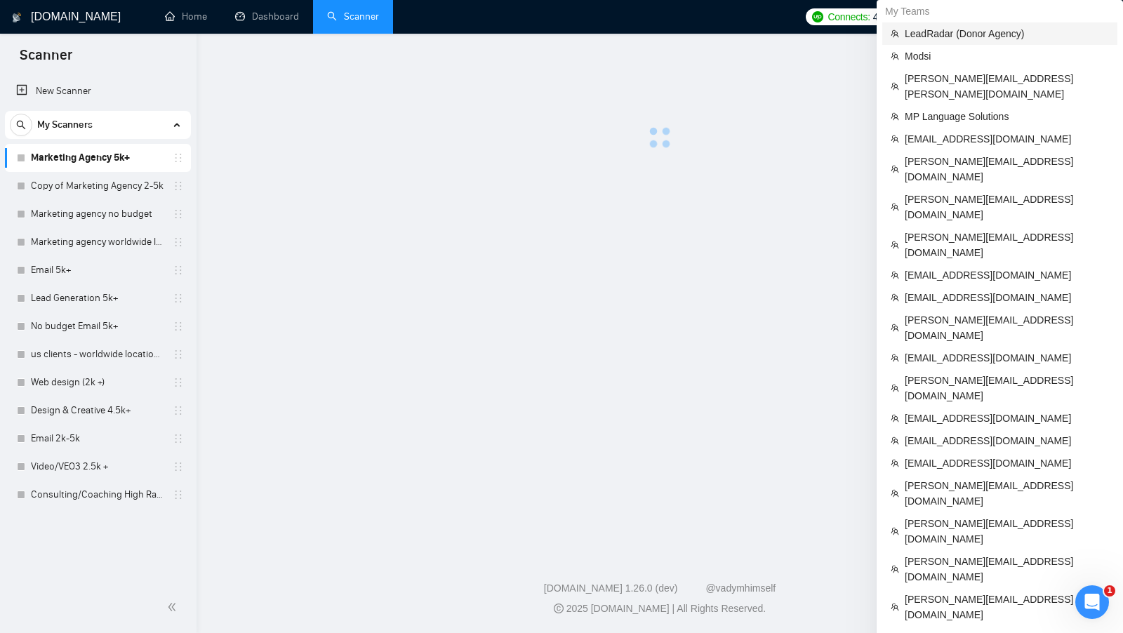
scroll to position [813, 0]
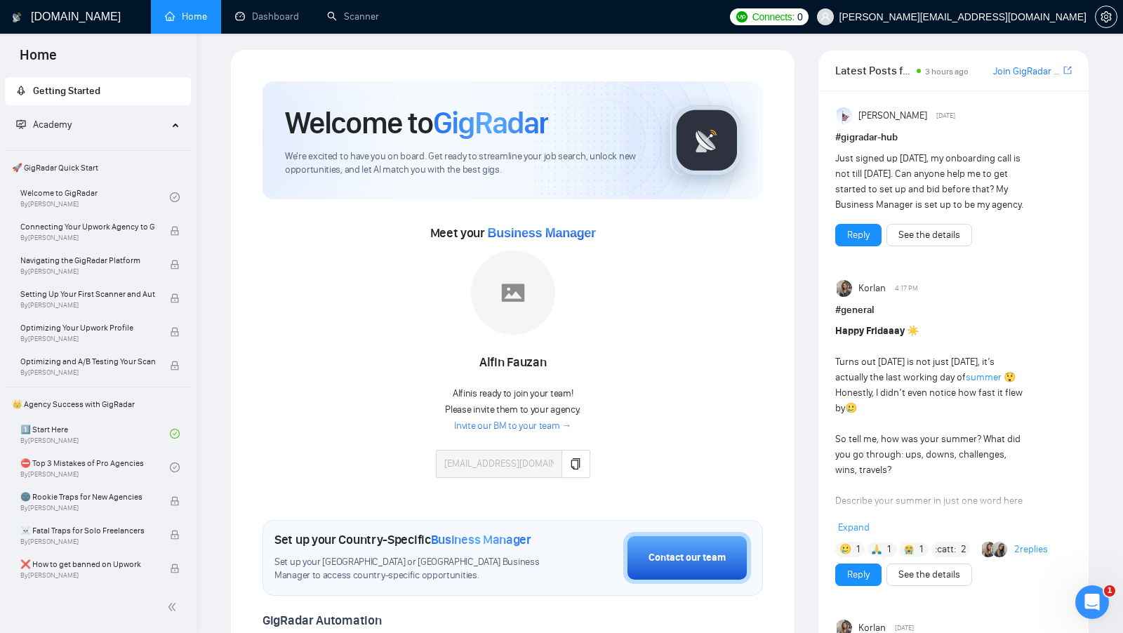
scroll to position [6, 0]
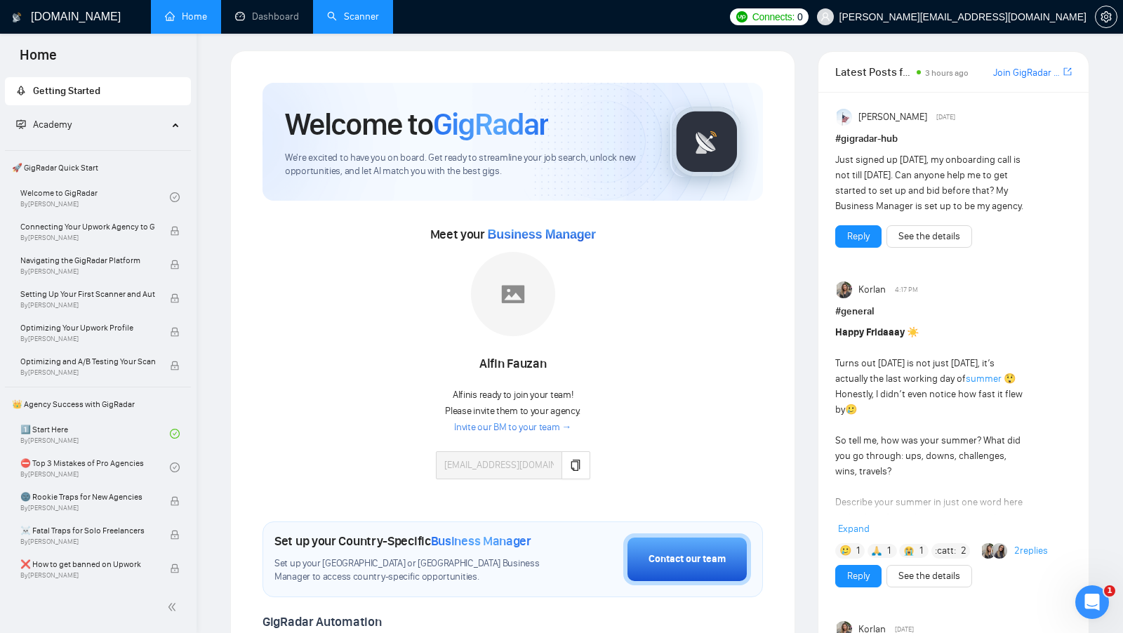
click at [341, 22] on link "Scanner" at bounding box center [353, 17] width 52 height 12
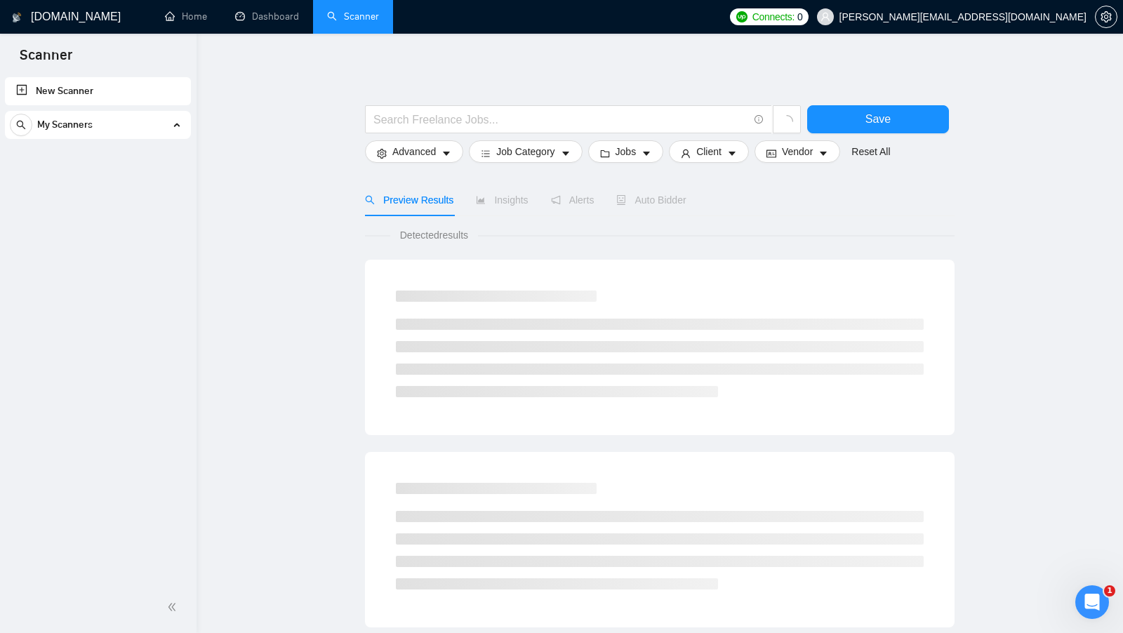
click at [162, 114] on div "My Scanners" at bounding box center [98, 125] width 176 height 28
click at [161, 116] on div "My Scanners" at bounding box center [98, 125] width 176 height 28
click at [205, 22] on link "Home" at bounding box center [186, 17] width 42 height 12
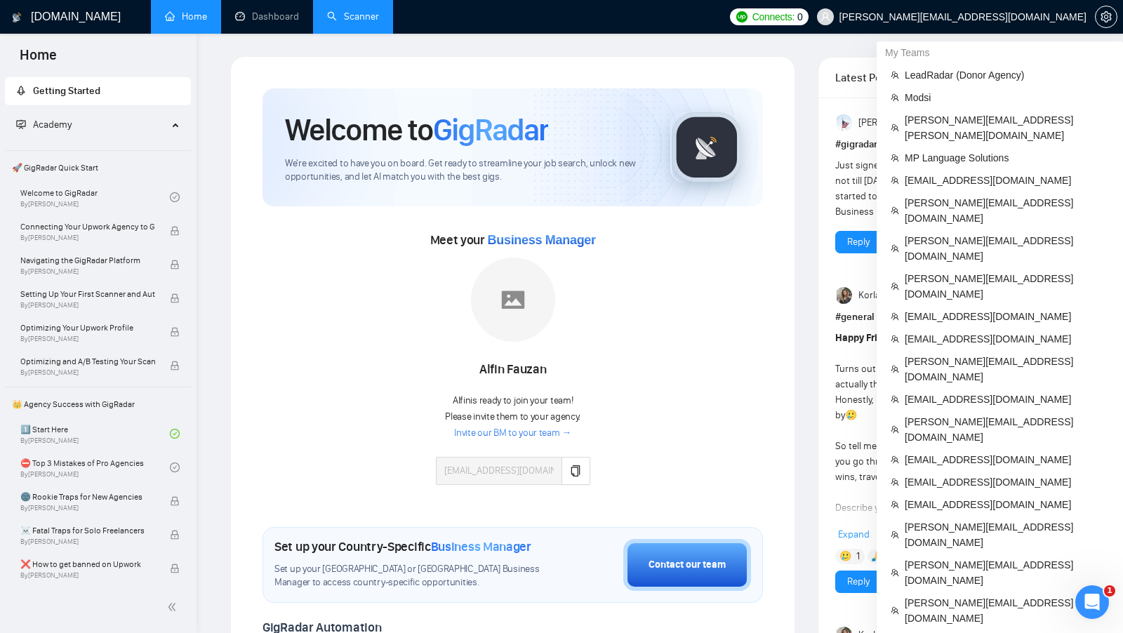
click at [1043, 17] on span "[PERSON_NAME][EMAIL_ADDRESS][DOMAIN_NAME]" at bounding box center [962, 17] width 247 height 0
copy div "[PERSON_NAME][EMAIL_ADDRESS][DOMAIN_NAME]"
